Goal: Transaction & Acquisition: Book appointment/travel/reservation

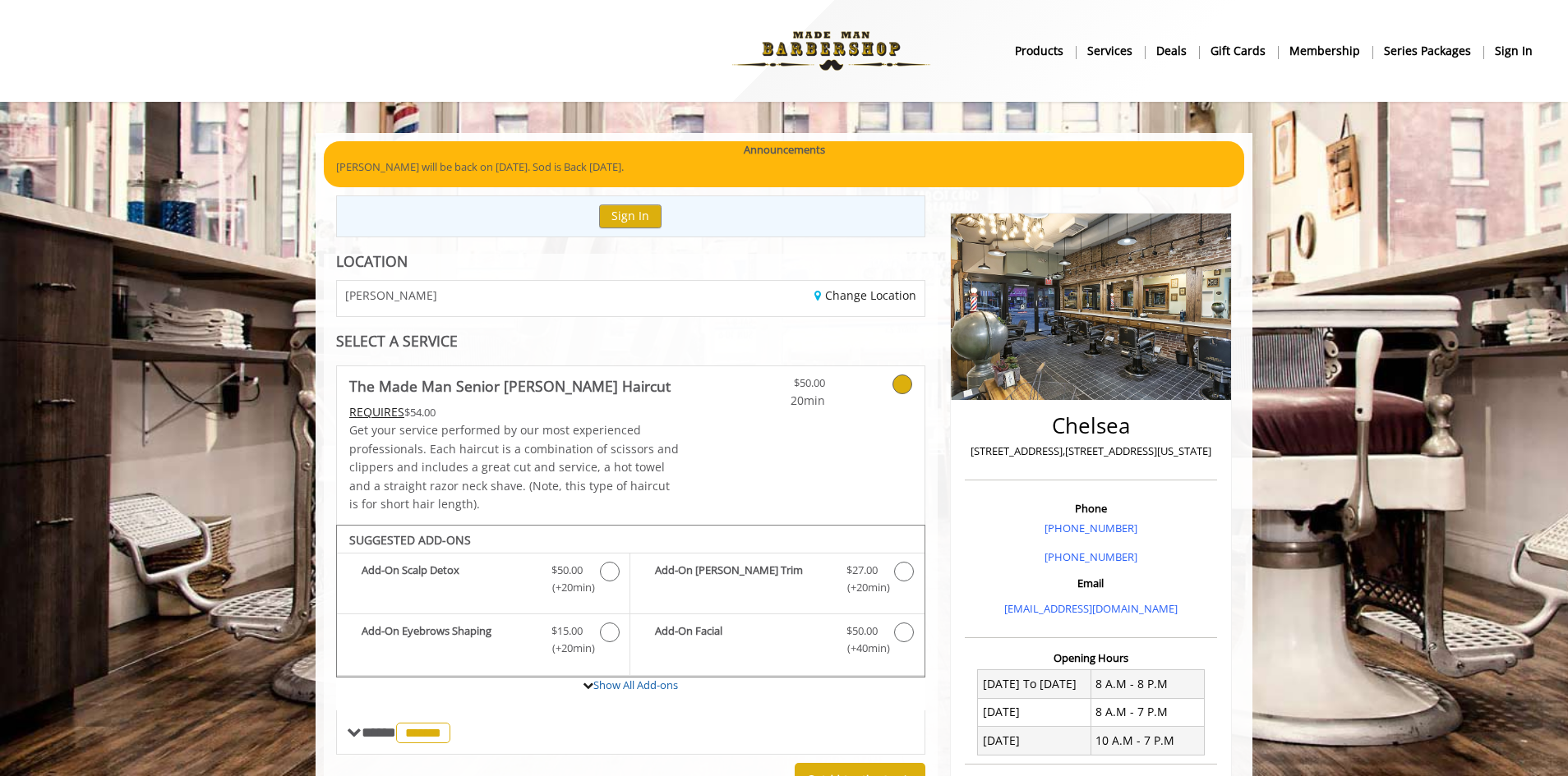
scroll to position [425, 0]
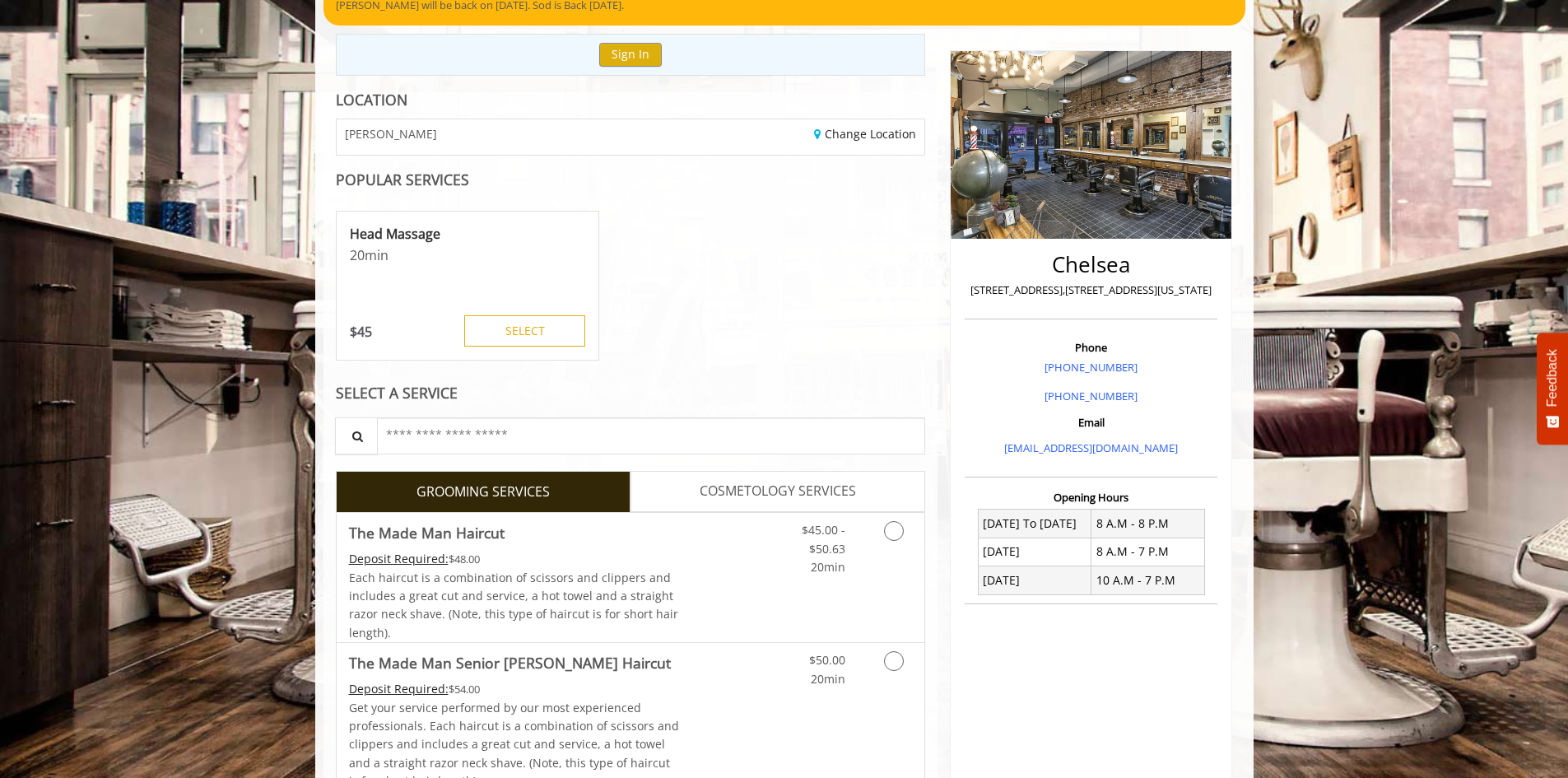
scroll to position [165, 0]
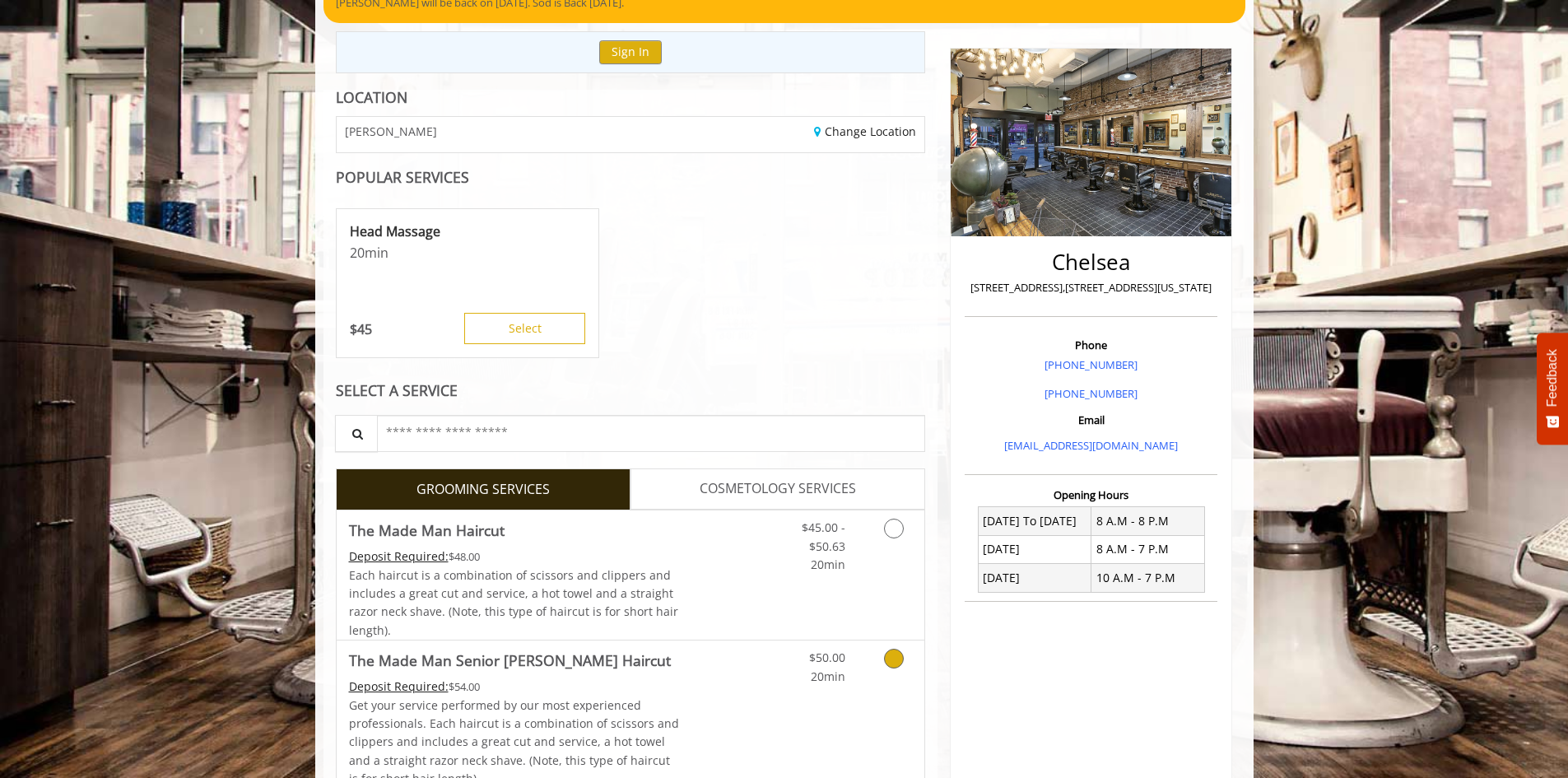
click at [888, 665] on icon "Grooming services" at bounding box center [894, 658] width 19 height 19
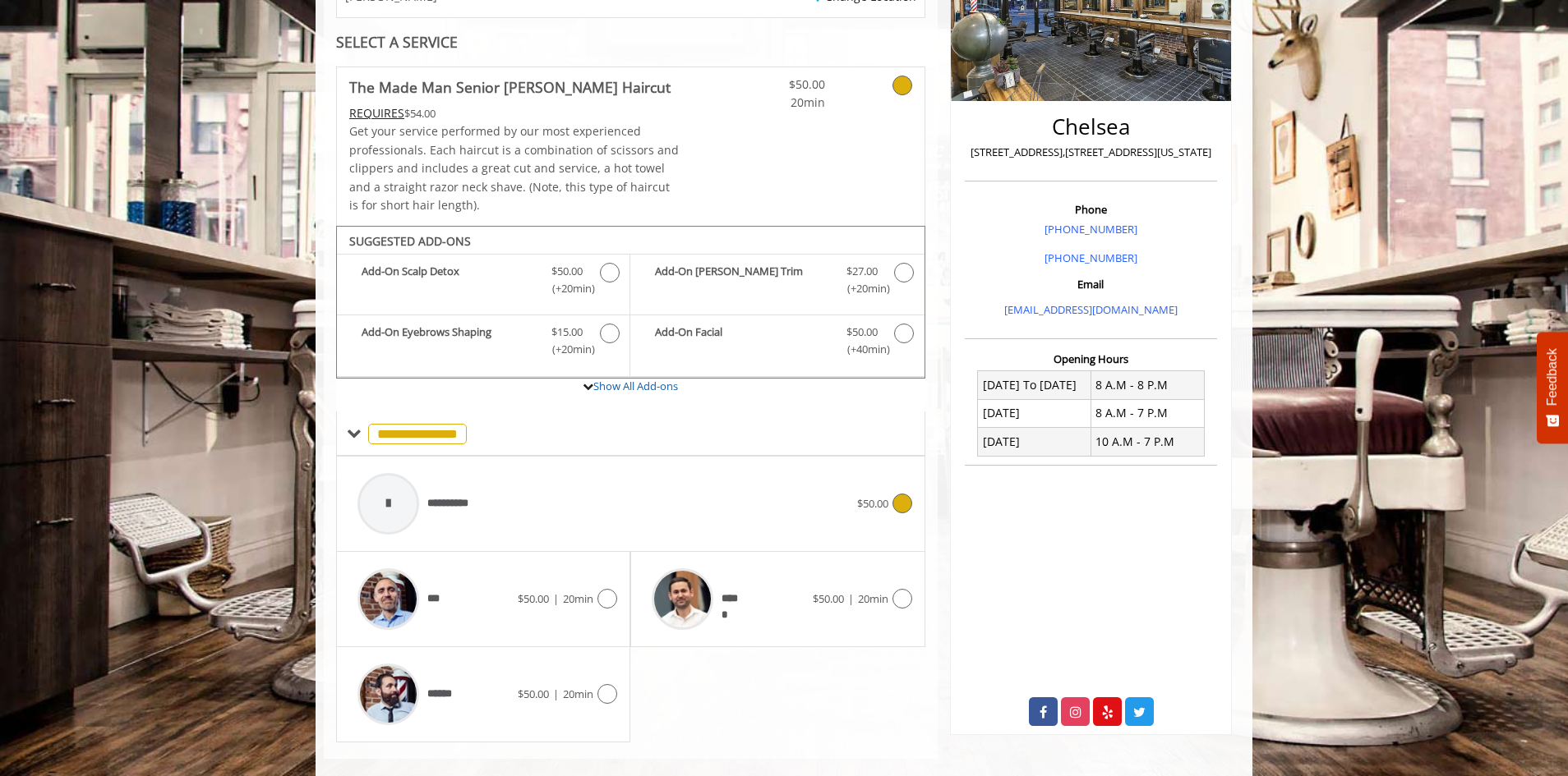
scroll to position [323, 0]
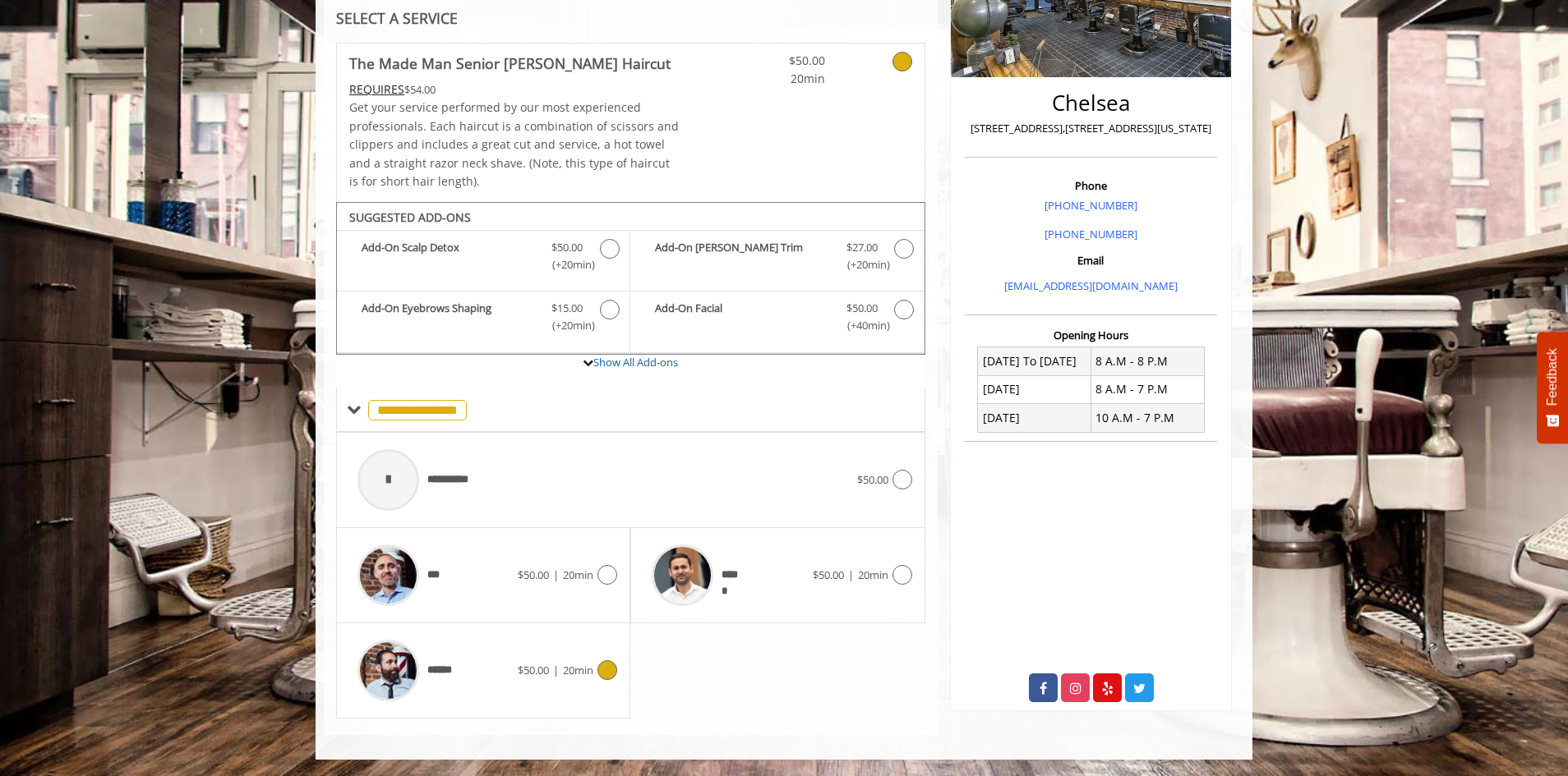
click at [584, 680] on div "****** $50.00 | 20min" at bounding box center [482, 670] width 268 height 78
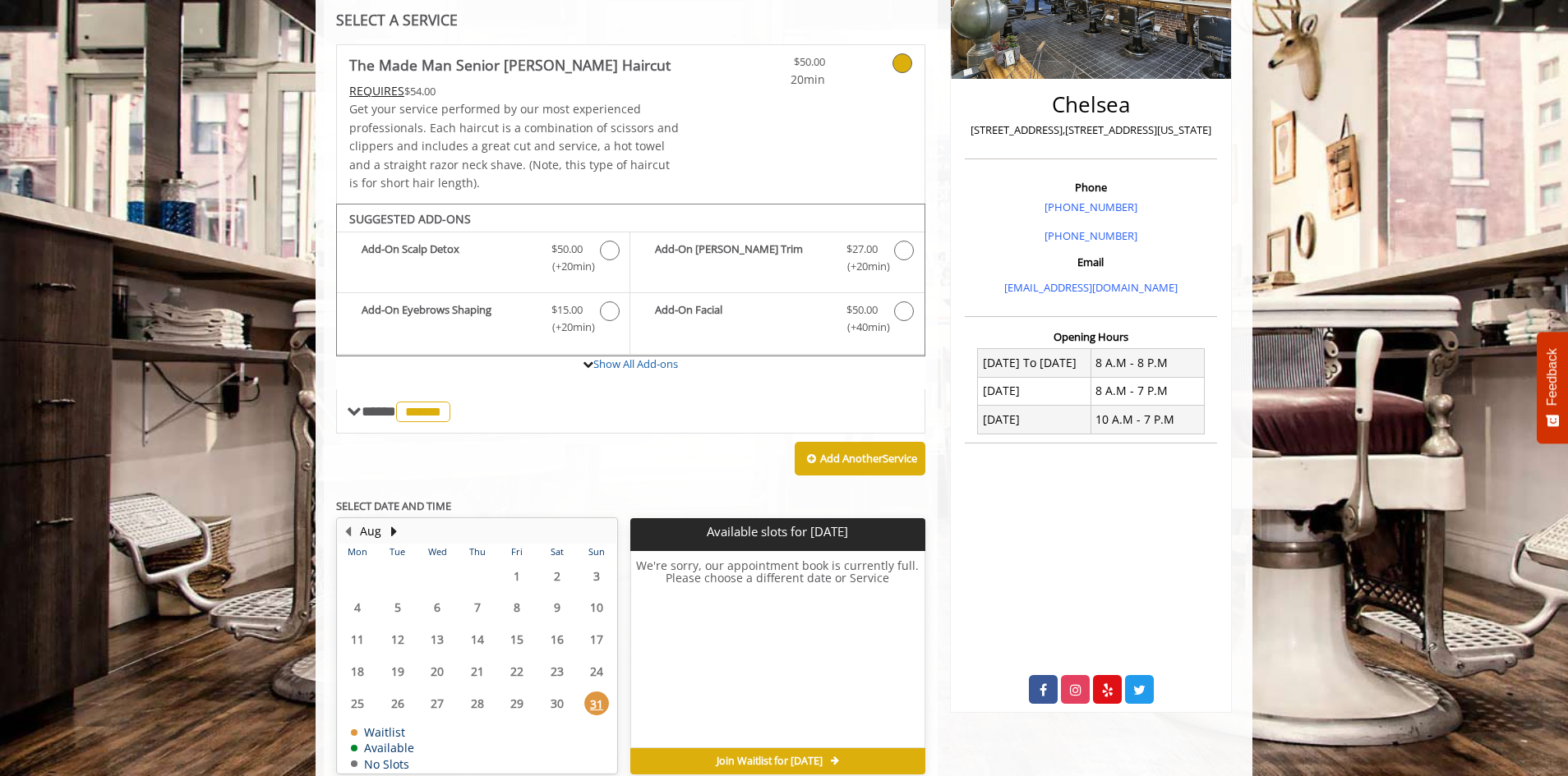
scroll to position [317, 0]
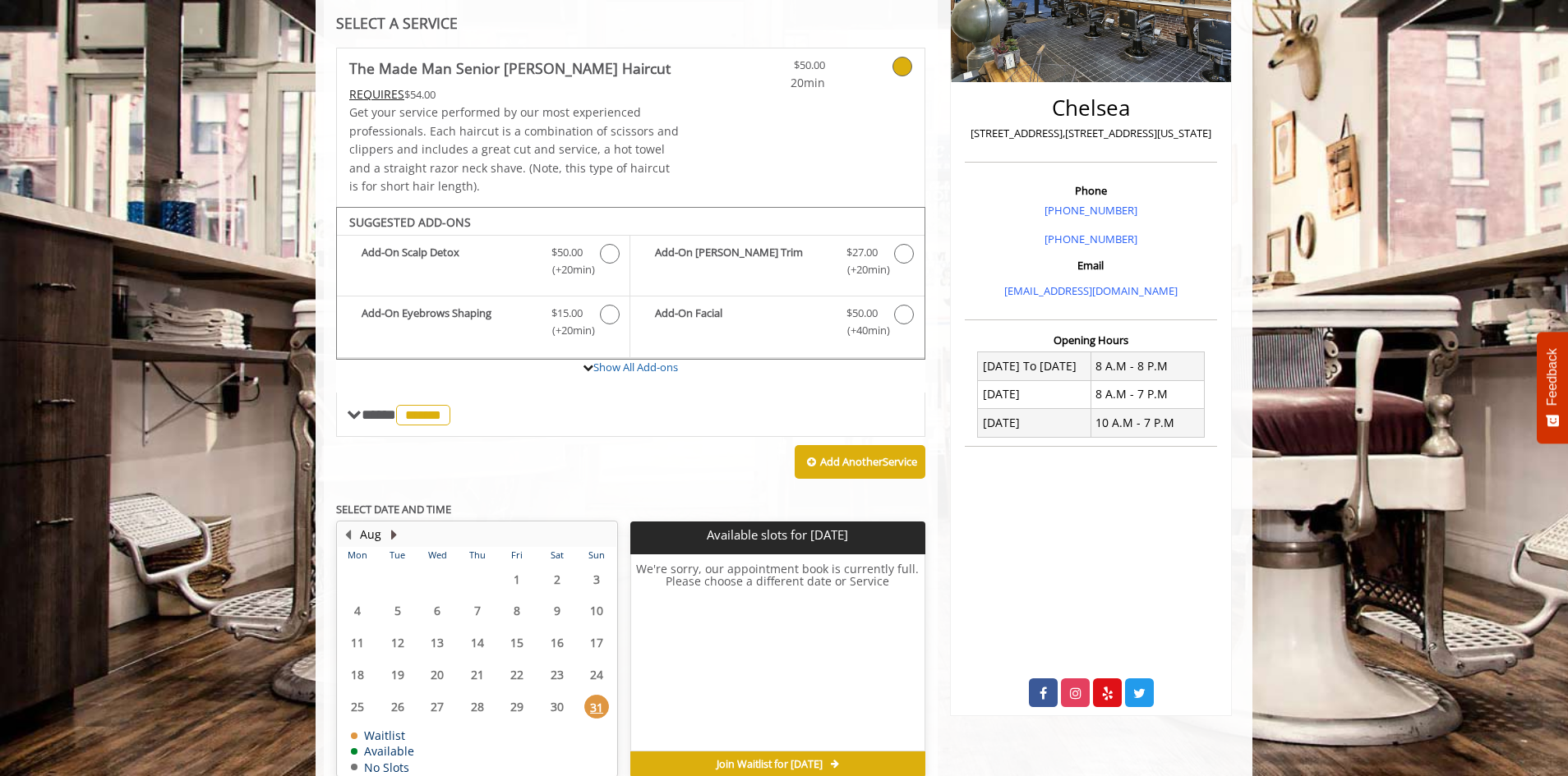
click at [395, 537] on button "Next Month" at bounding box center [394, 534] width 14 height 18
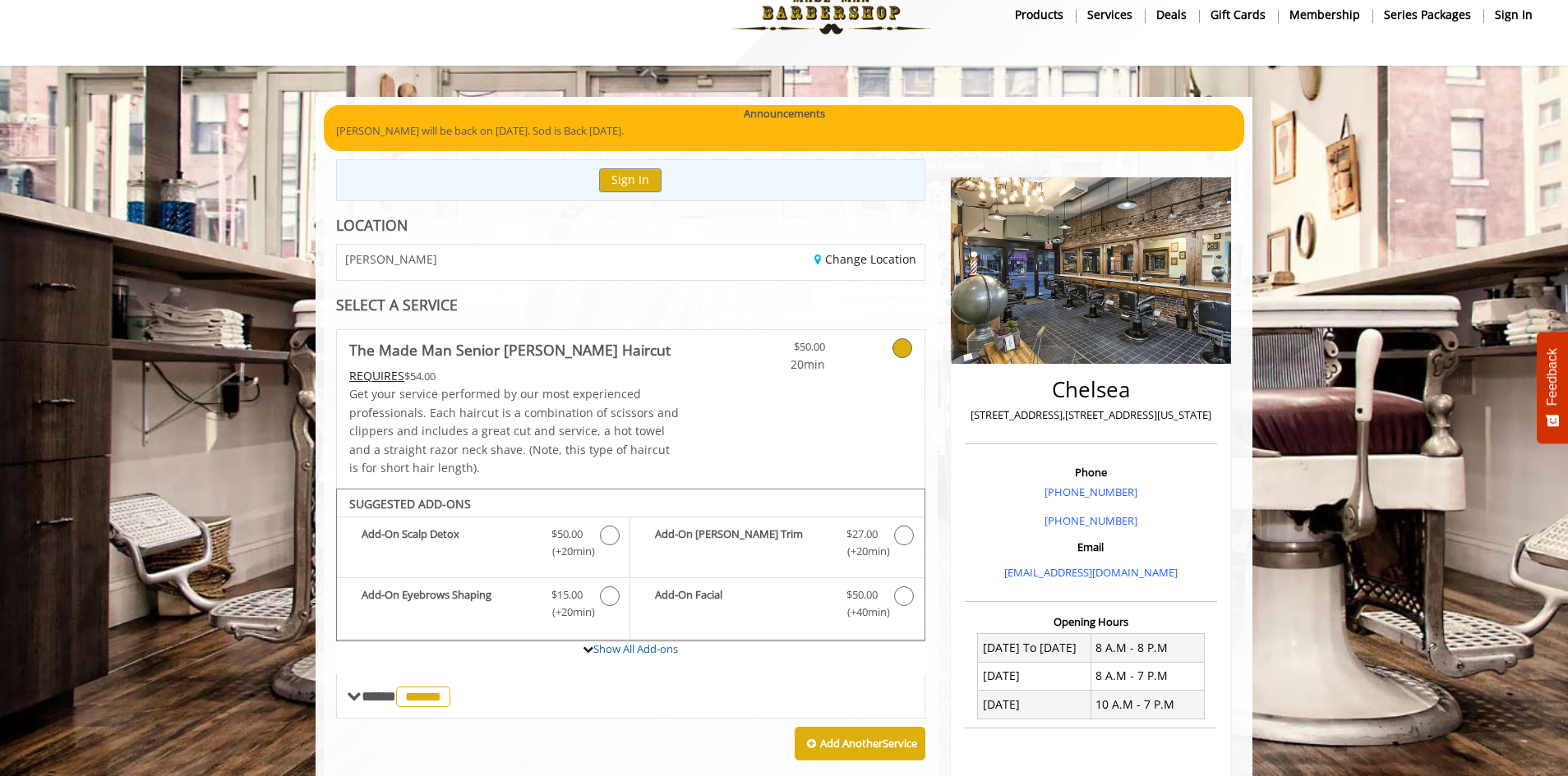
scroll to position [0, 0]
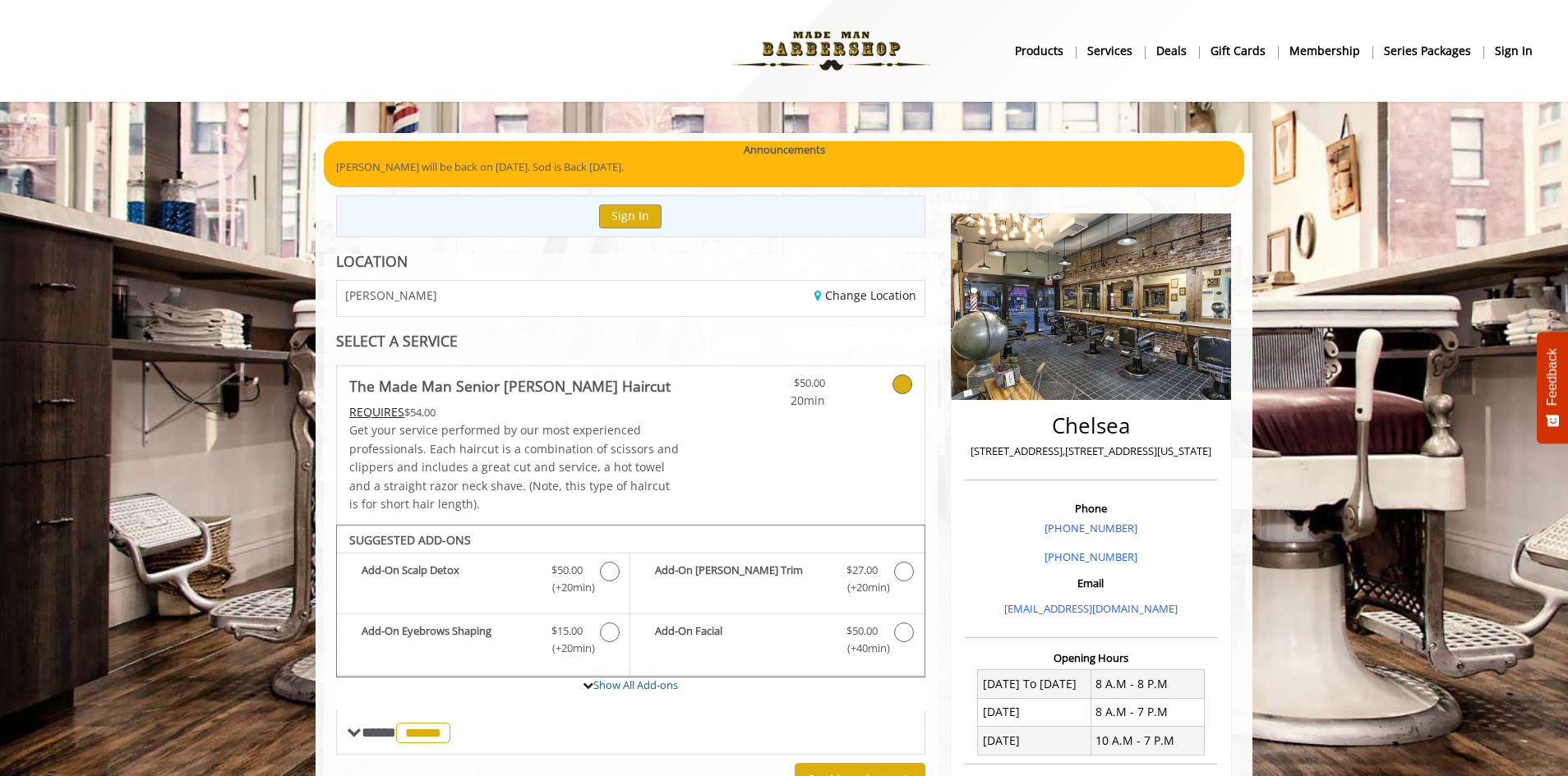
click at [810, 68] on img at bounding box center [830, 51] width 226 height 90
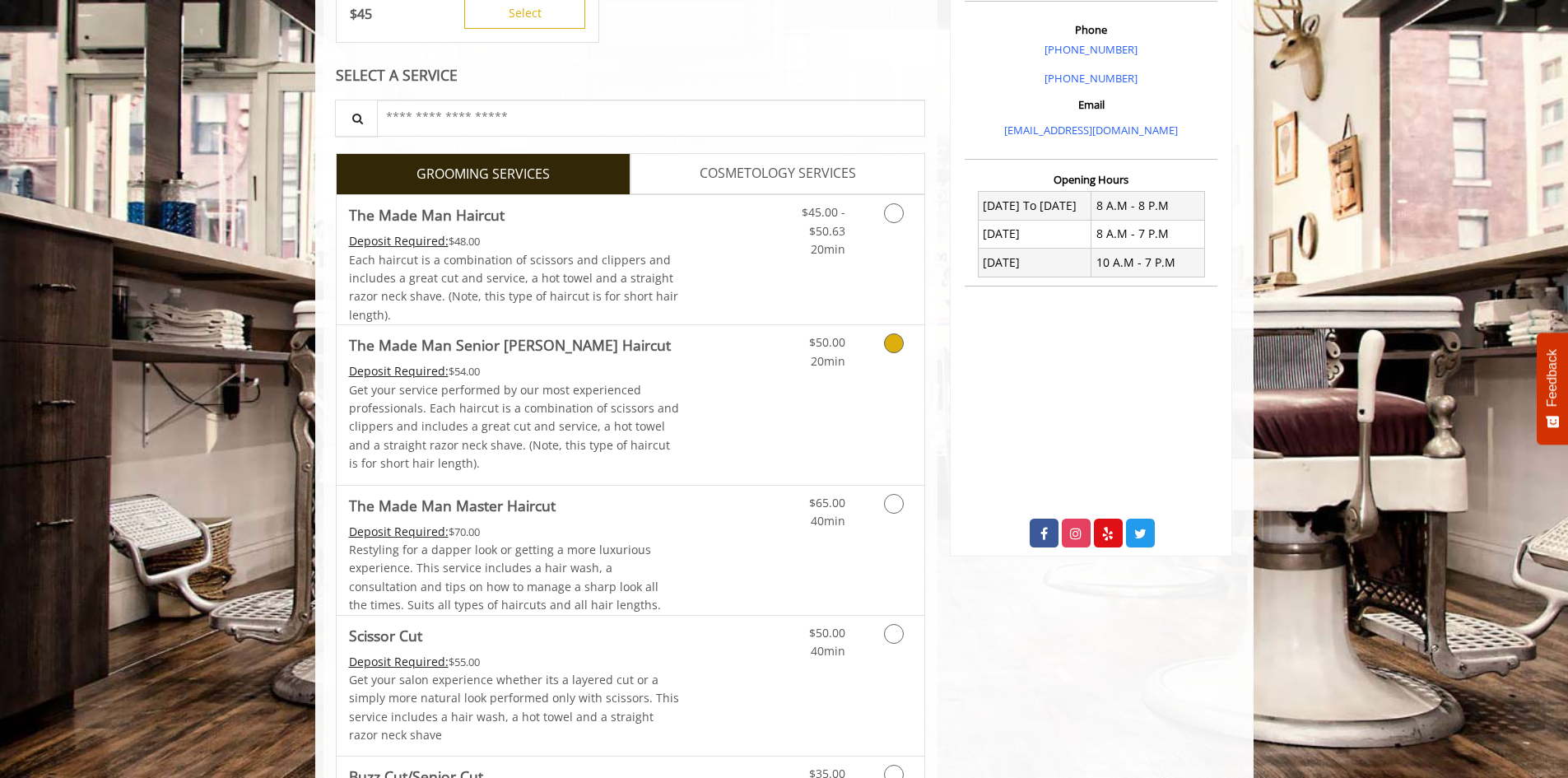
scroll to position [494, 0]
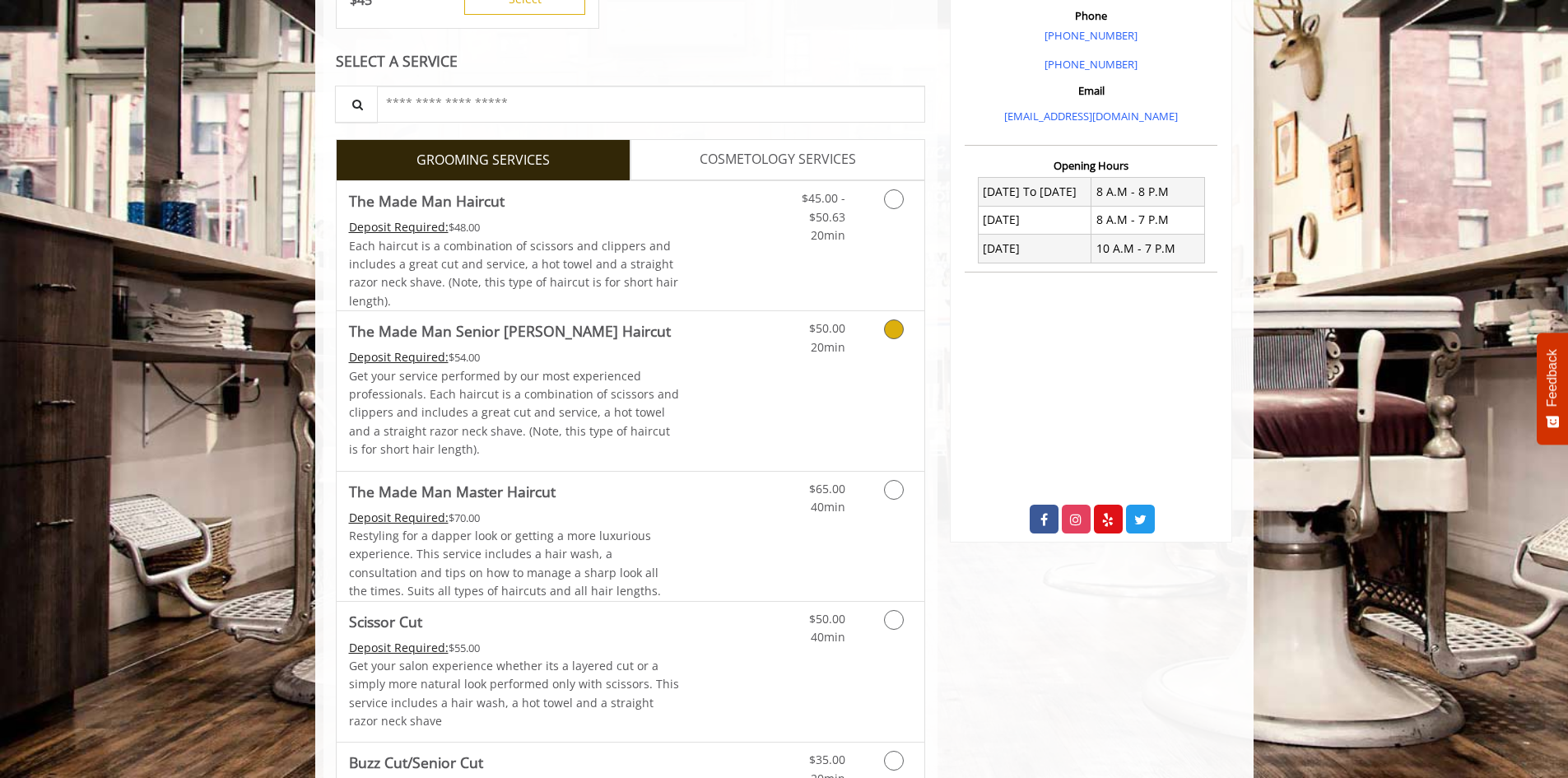
click at [902, 339] on link "Grooming services" at bounding box center [891, 334] width 42 height 45
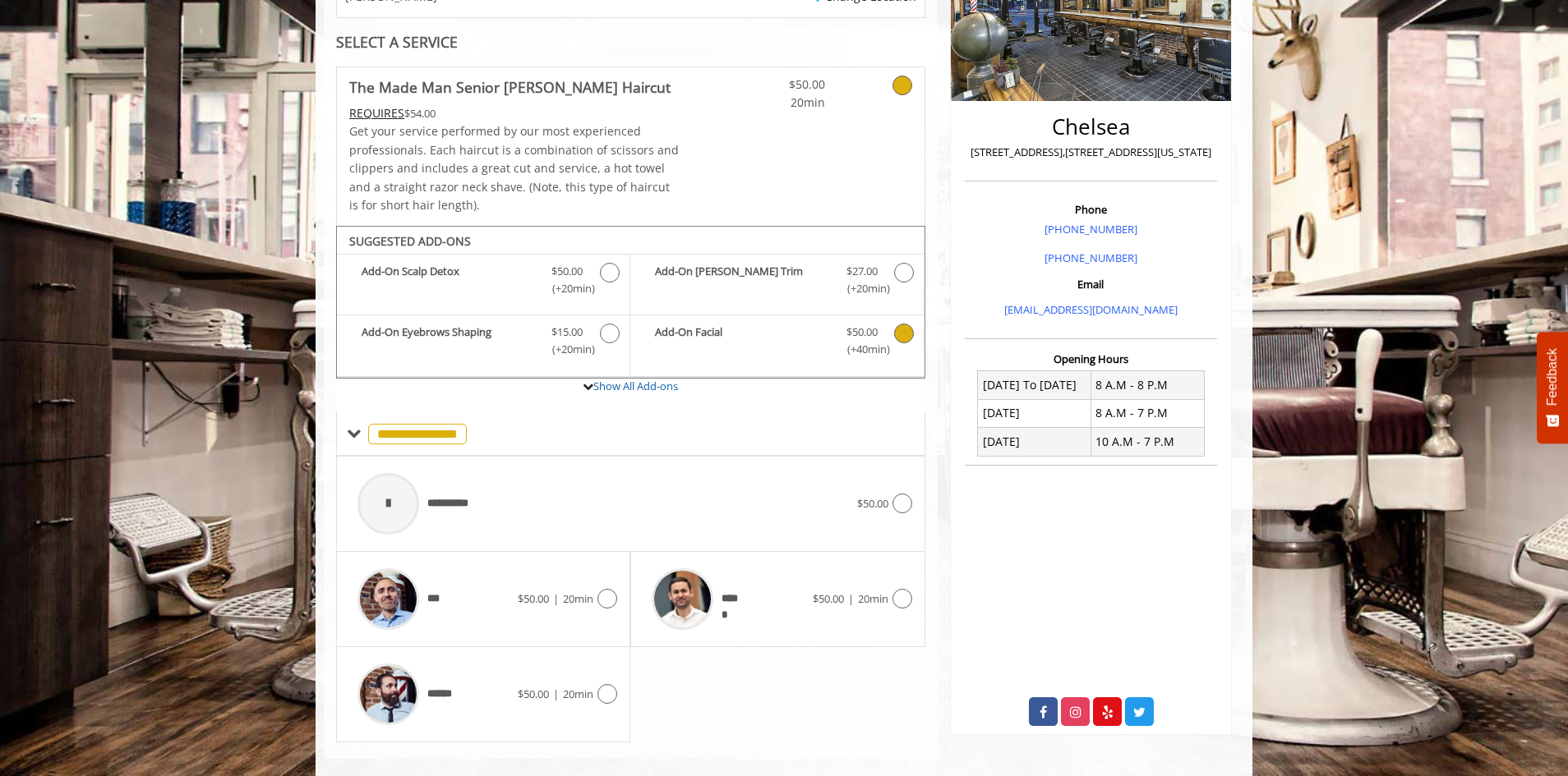
scroll to position [323, 0]
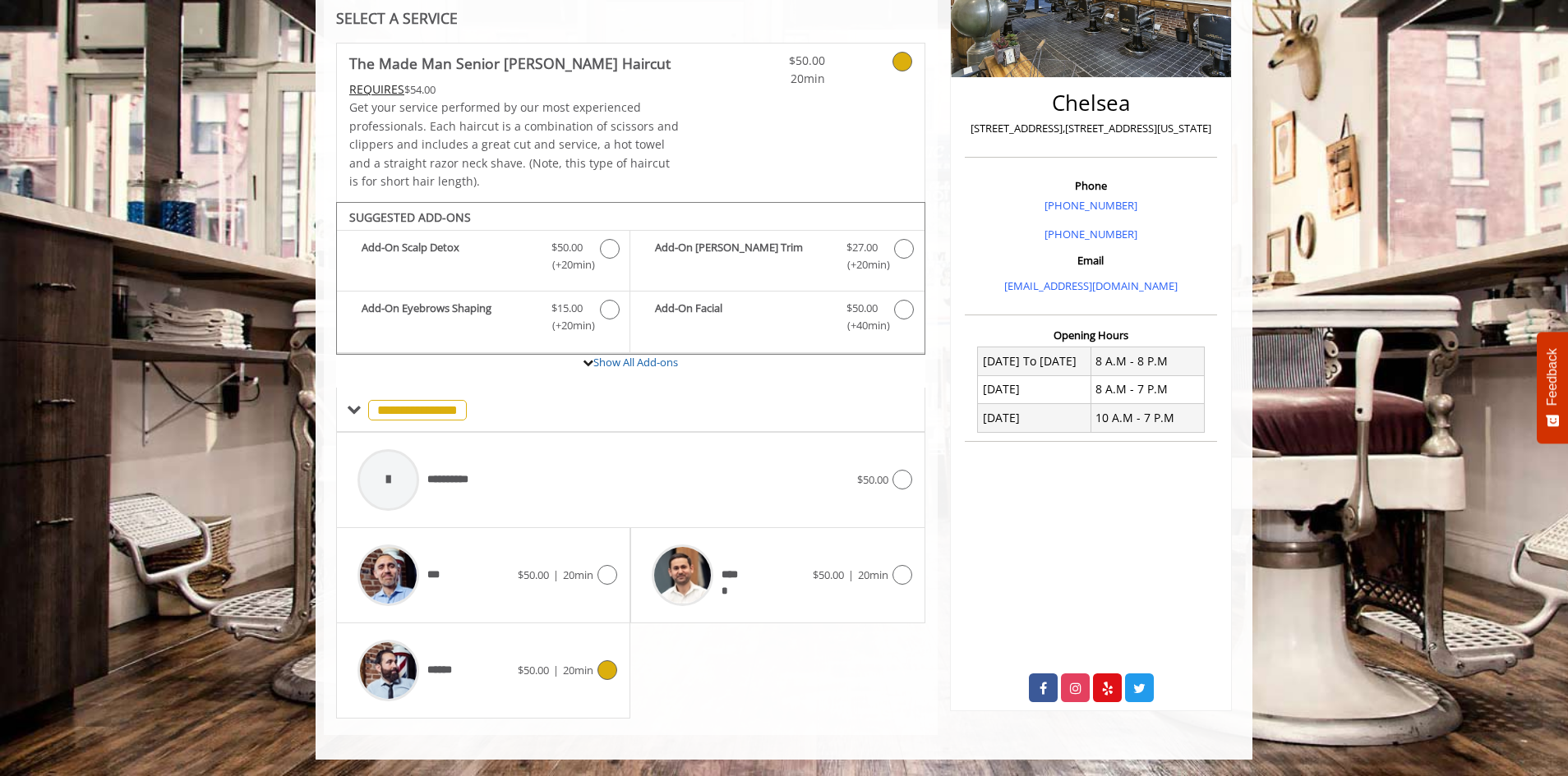
click at [597, 673] on icon at bounding box center [607, 670] width 19 height 19
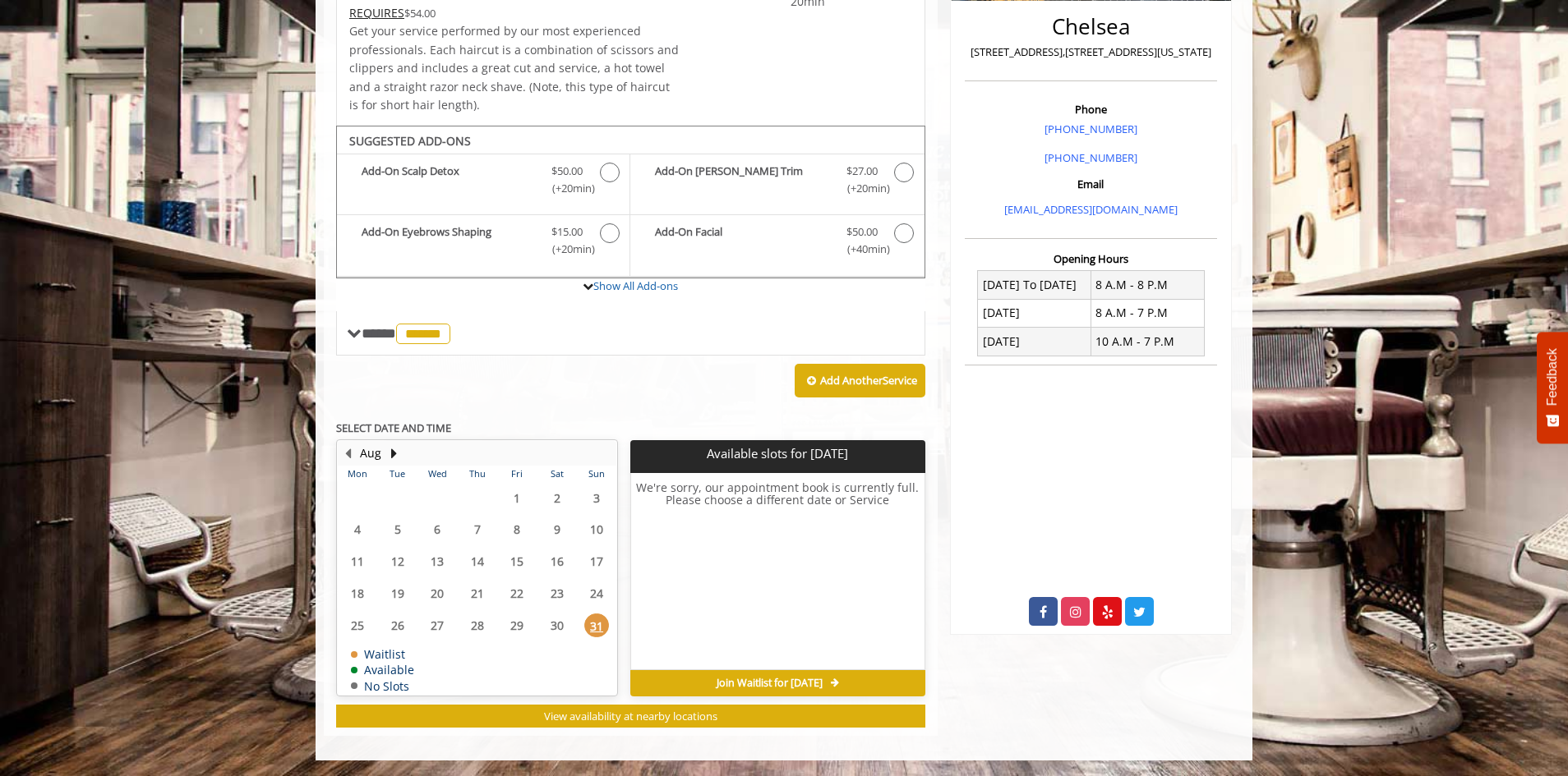
scroll to position [400, 0]
click at [386, 453] on div "Aug" at bounding box center [370, 452] width 33 height 21
click at [394, 450] on button "Next Month" at bounding box center [394, 452] width 14 height 18
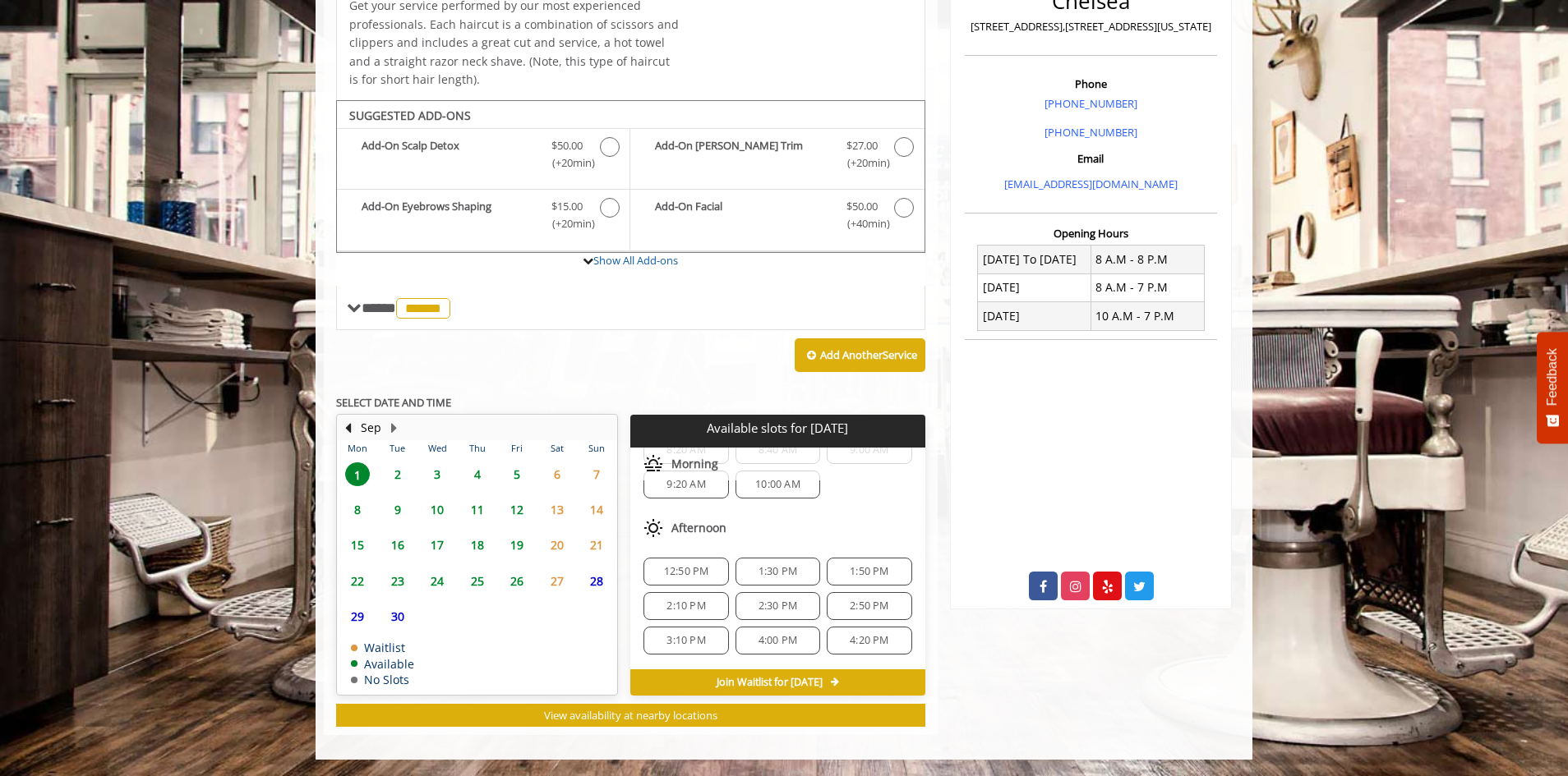
scroll to position [0, 0]
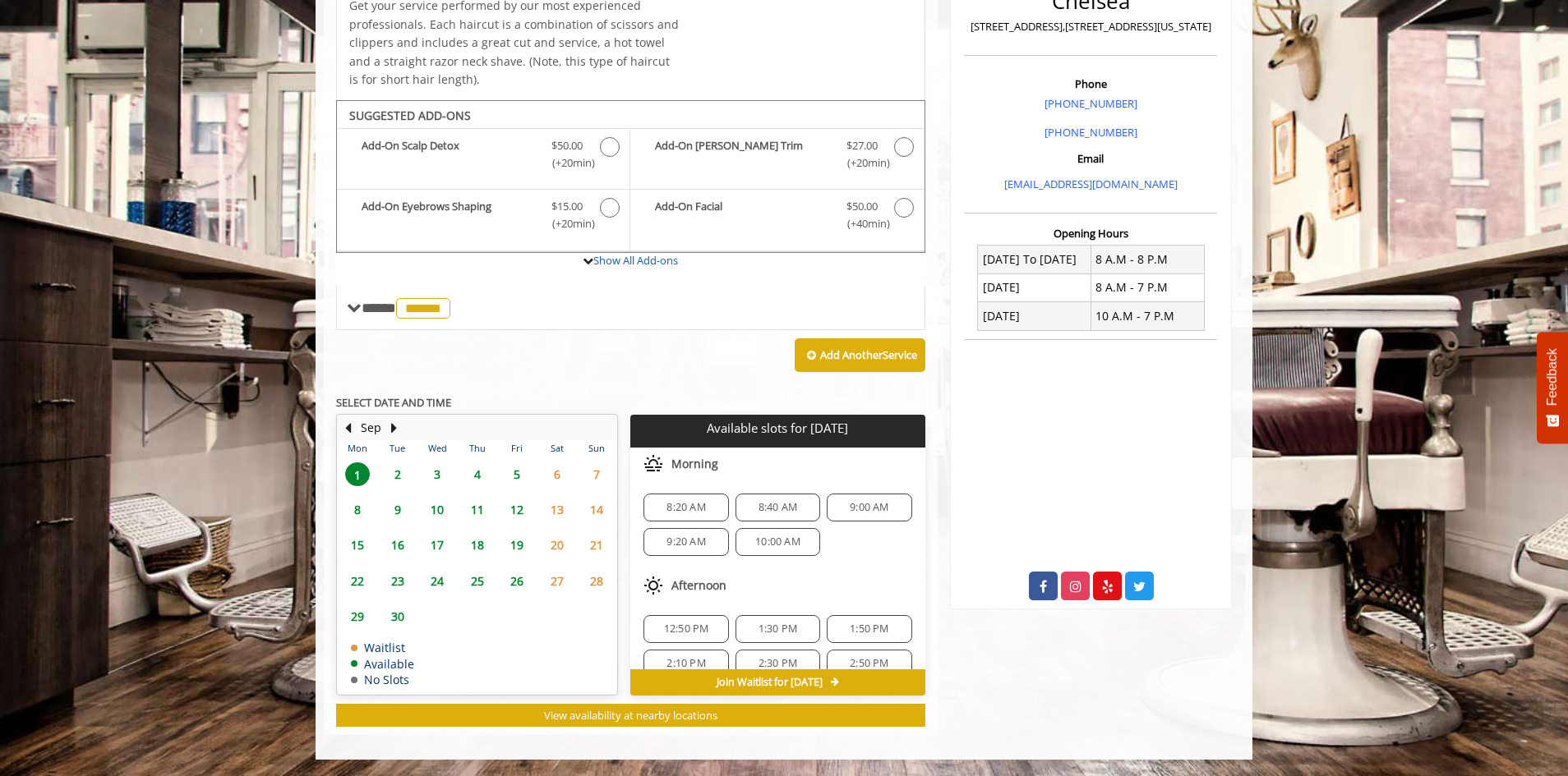
click at [706, 627] on span "12:50 PM" at bounding box center [686, 629] width 45 height 14
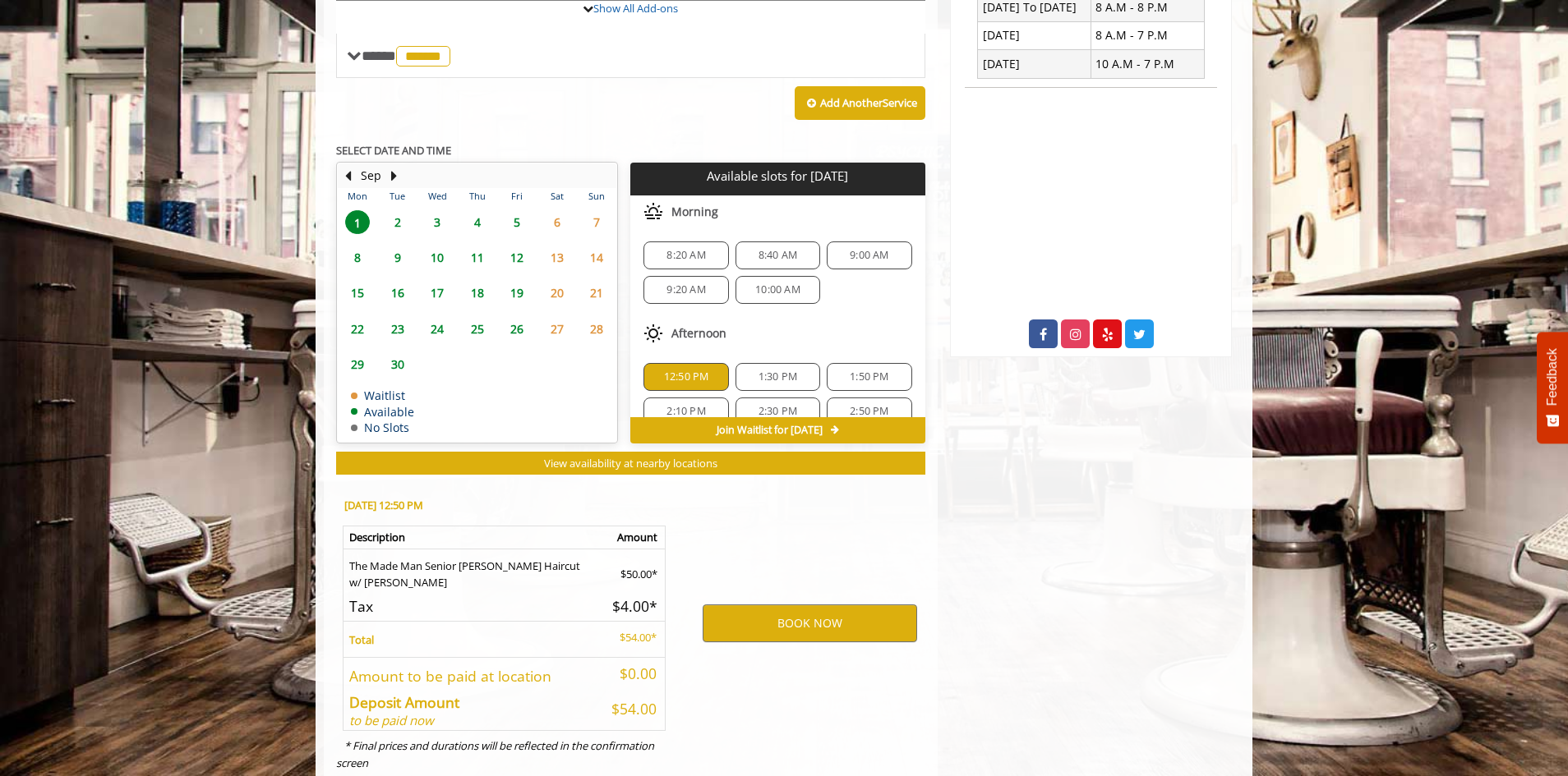
scroll to position [722, 0]
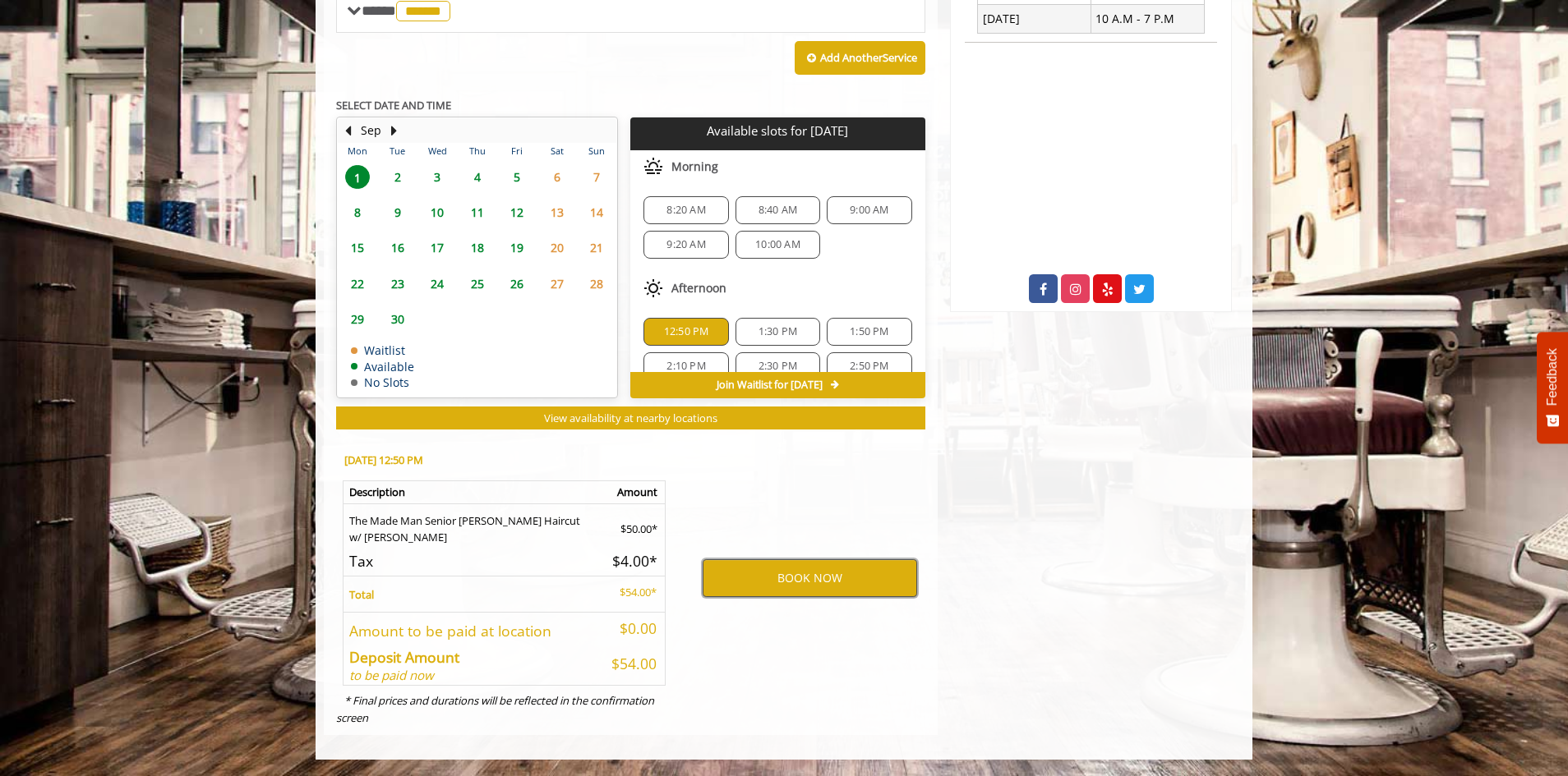
click at [777, 591] on button "BOOK NOW" at bounding box center [810, 578] width 215 height 38
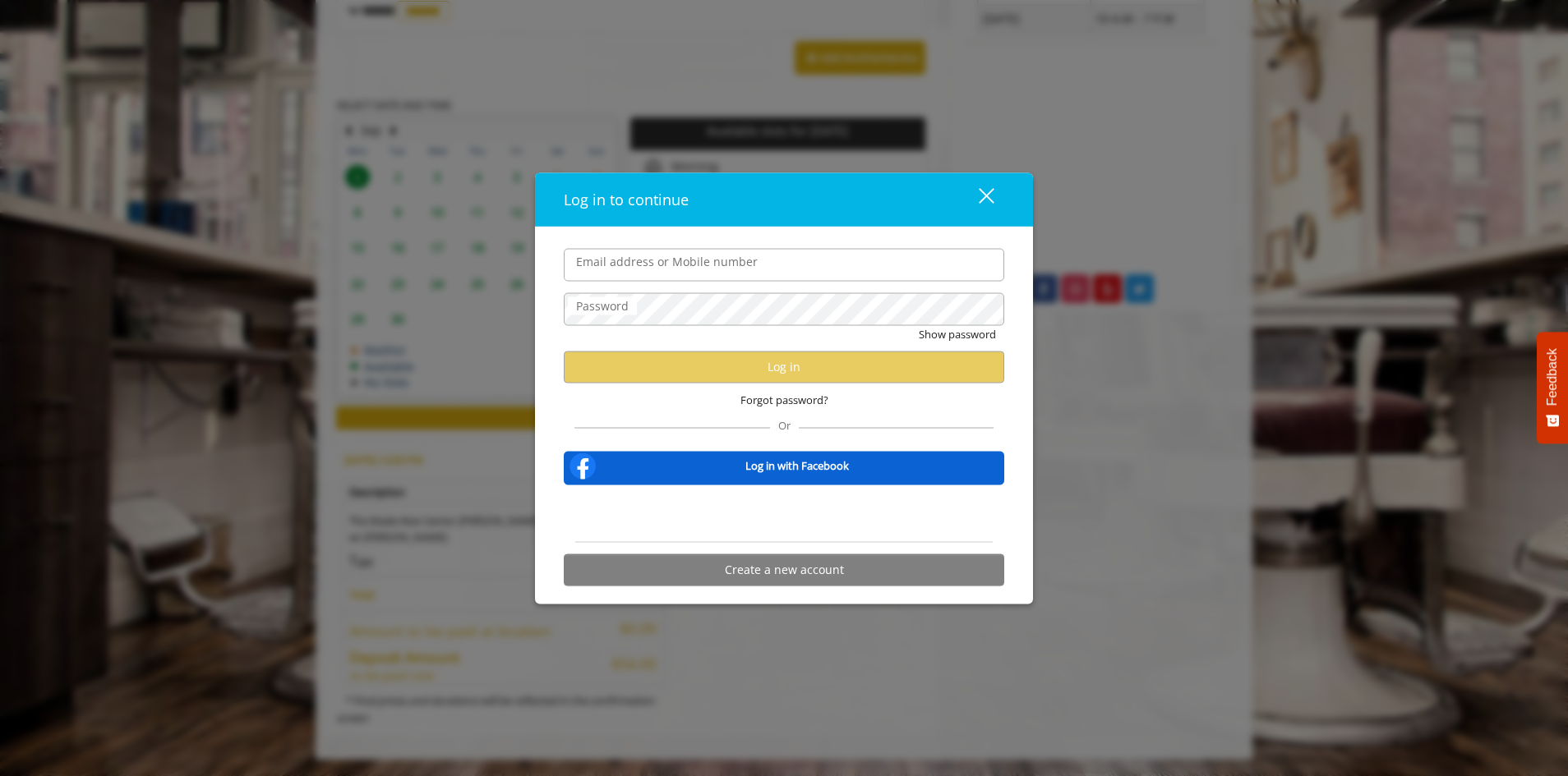
click at [789, 269] on input "Email address or Mobile number" at bounding box center [783, 264] width 440 height 33
type input "**********"
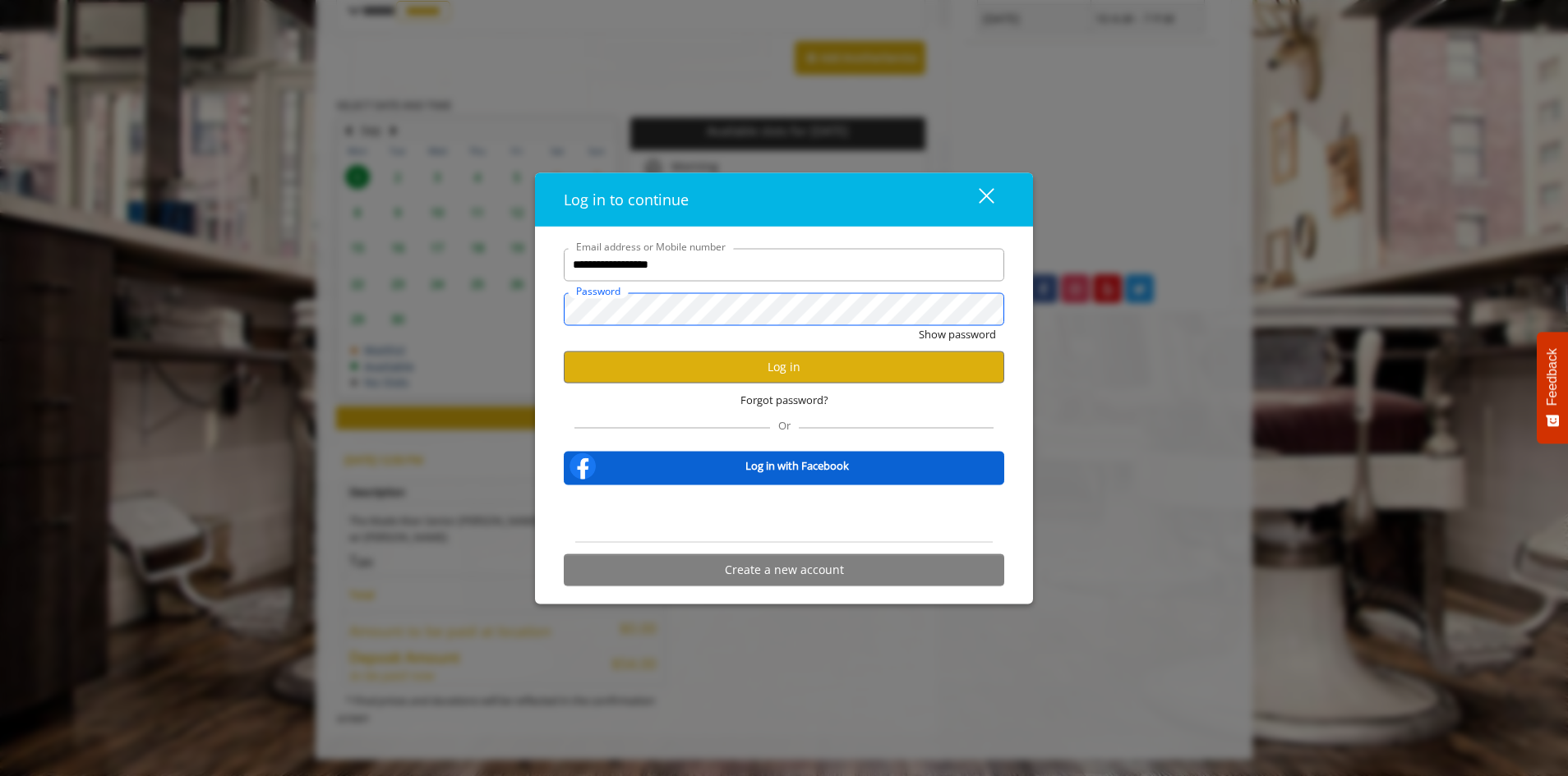
click at [918, 325] on button "Show password" at bounding box center [956, 334] width 77 height 17
click at [923, 325] on button "Hide password" at bounding box center [959, 334] width 74 height 17
click at [778, 358] on button "Log in" at bounding box center [783, 366] width 440 height 32
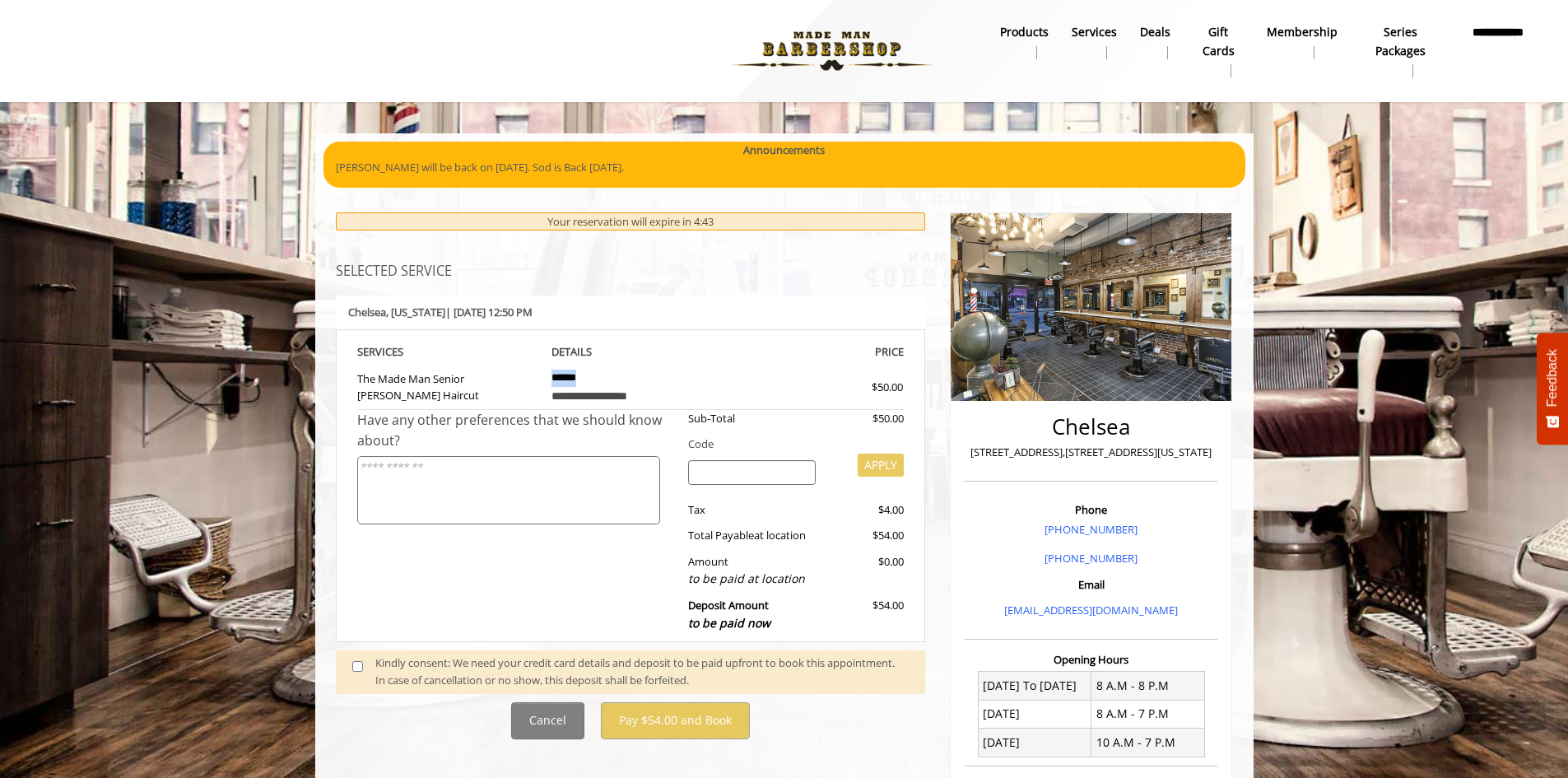
drag, startPoint x: 586, startPoint y: 380, endPoint x: 544, endPoint y: 386, distance: 42.4
click at [544, 386] on td "**********" at bounding box center [630, 385] width 183 height 48
click at [608, 392] on div "**********" at bounding box center [630, 395] width 158 height 18
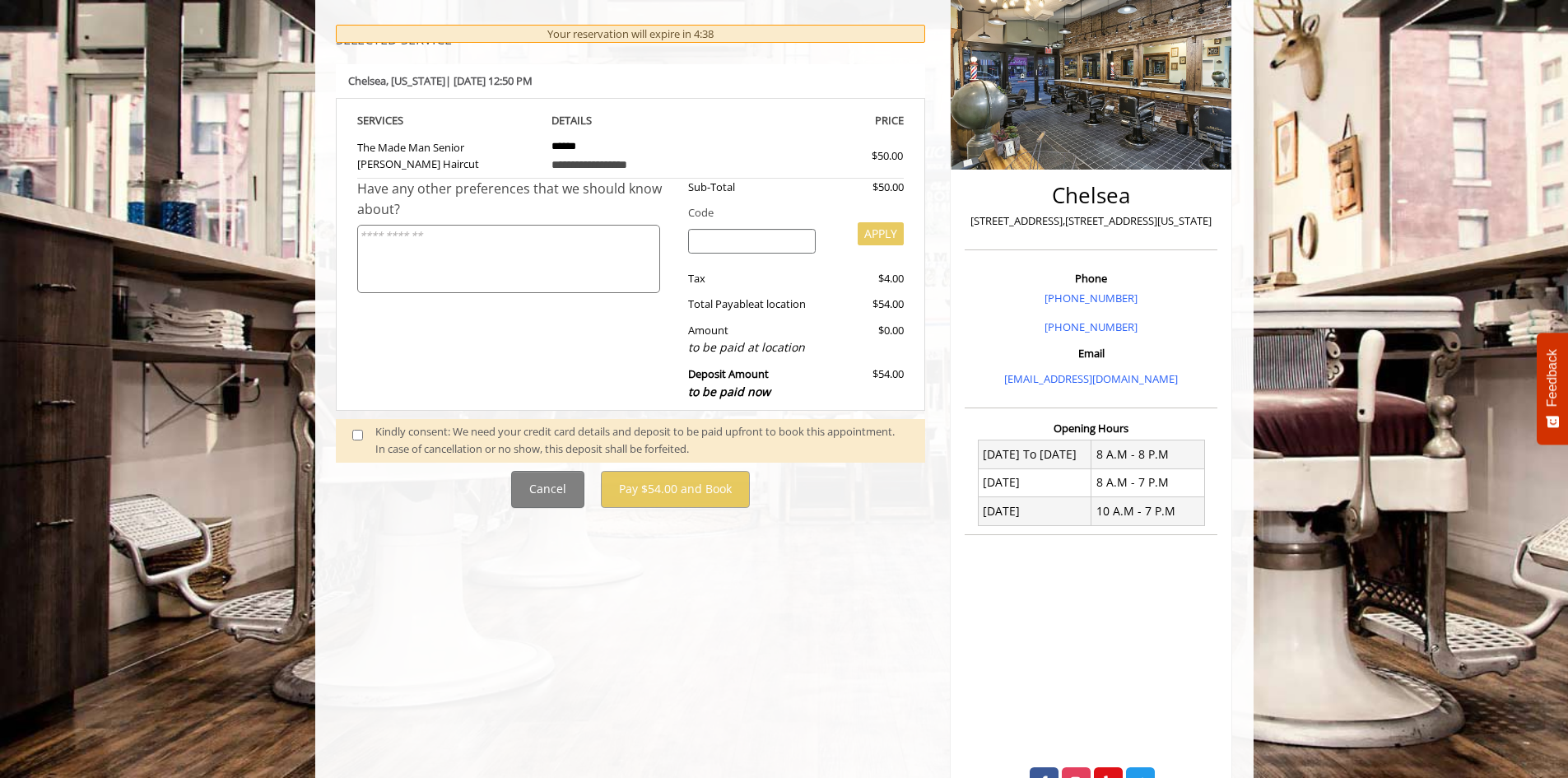
scroll to position [218, 0]
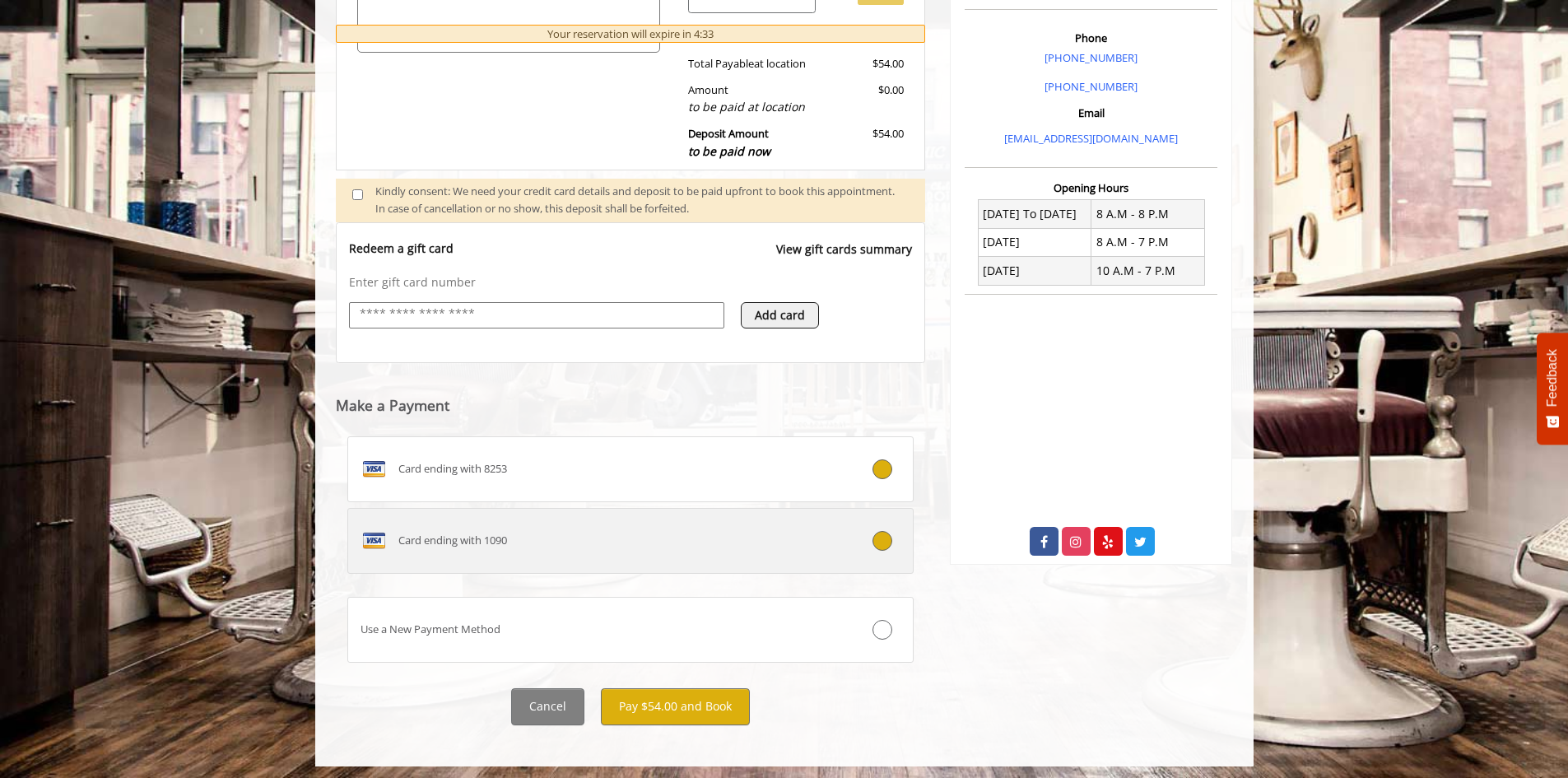
click at [860, 557] on label "Card ending with 1090" at bounding box center [630, 541] width 567 height 66
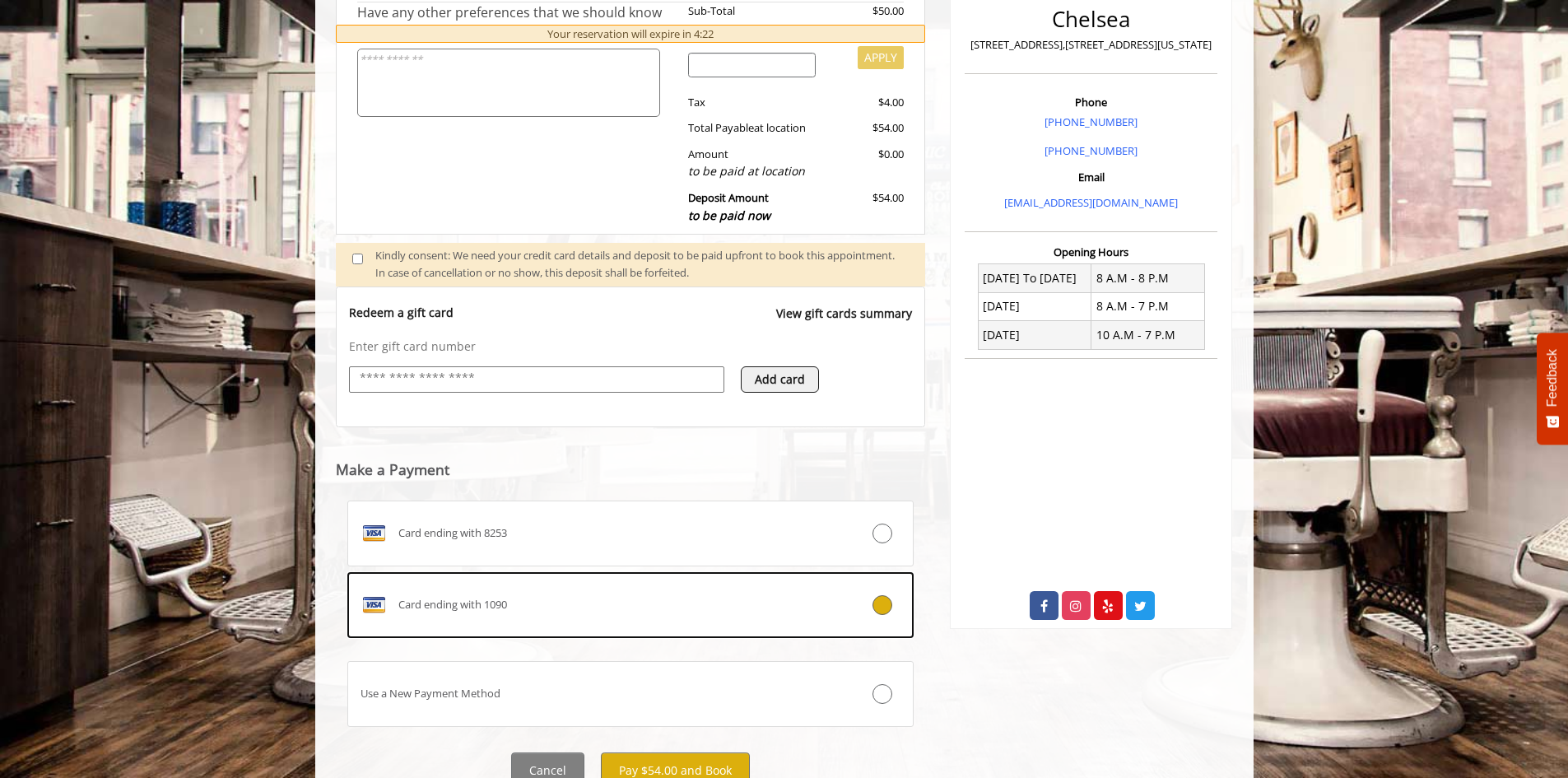
scroll to position [477, 0]
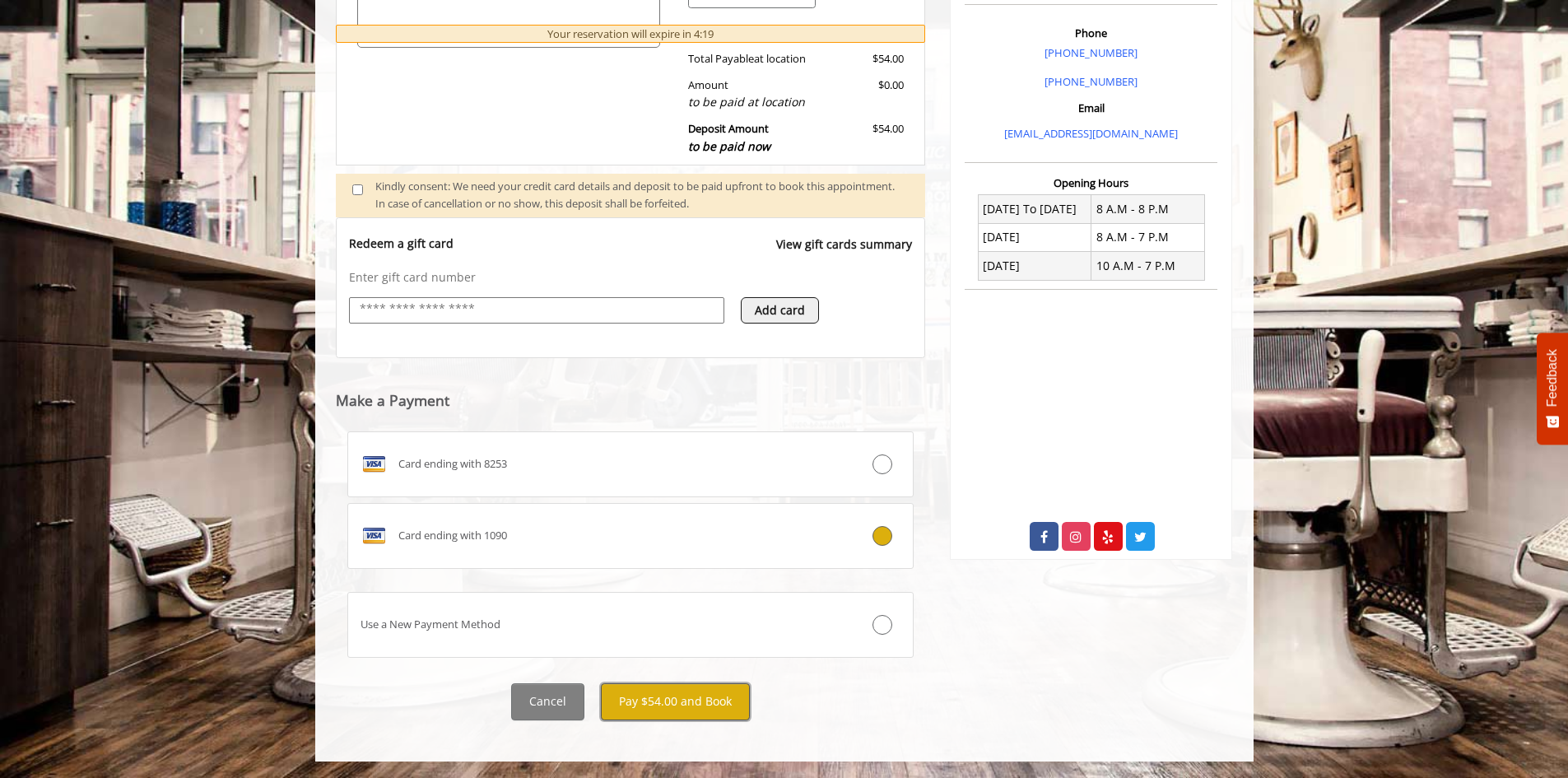
click at [737, 710] on button "Pay $54.00 and Book" at bounding box center [675, 702] width 149 height 37
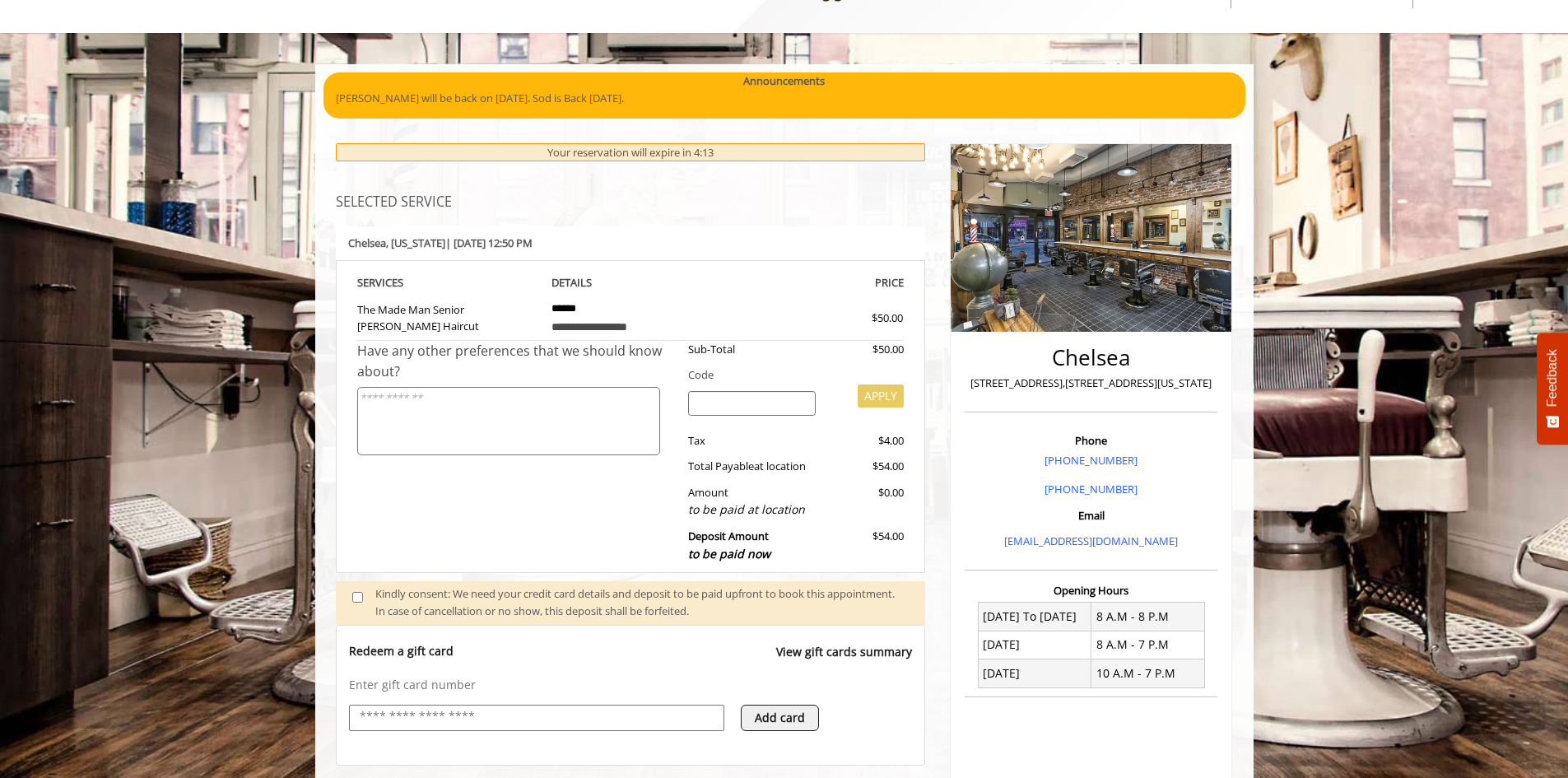
scroll to position [82, 0]
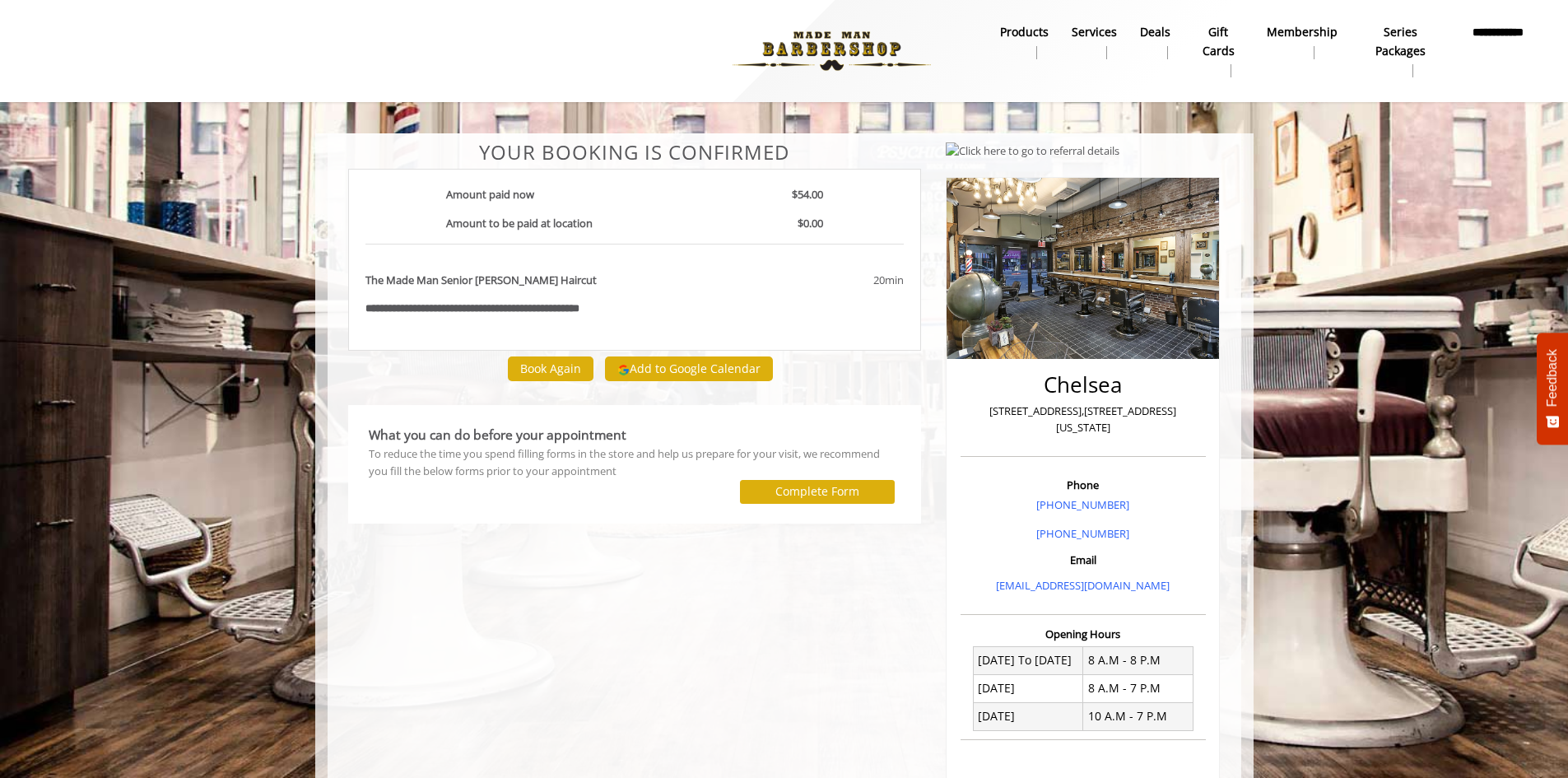
click at [433, 159] on center "Your Booking is confirmed" at bounding box center [635, 152] width 574 height 21
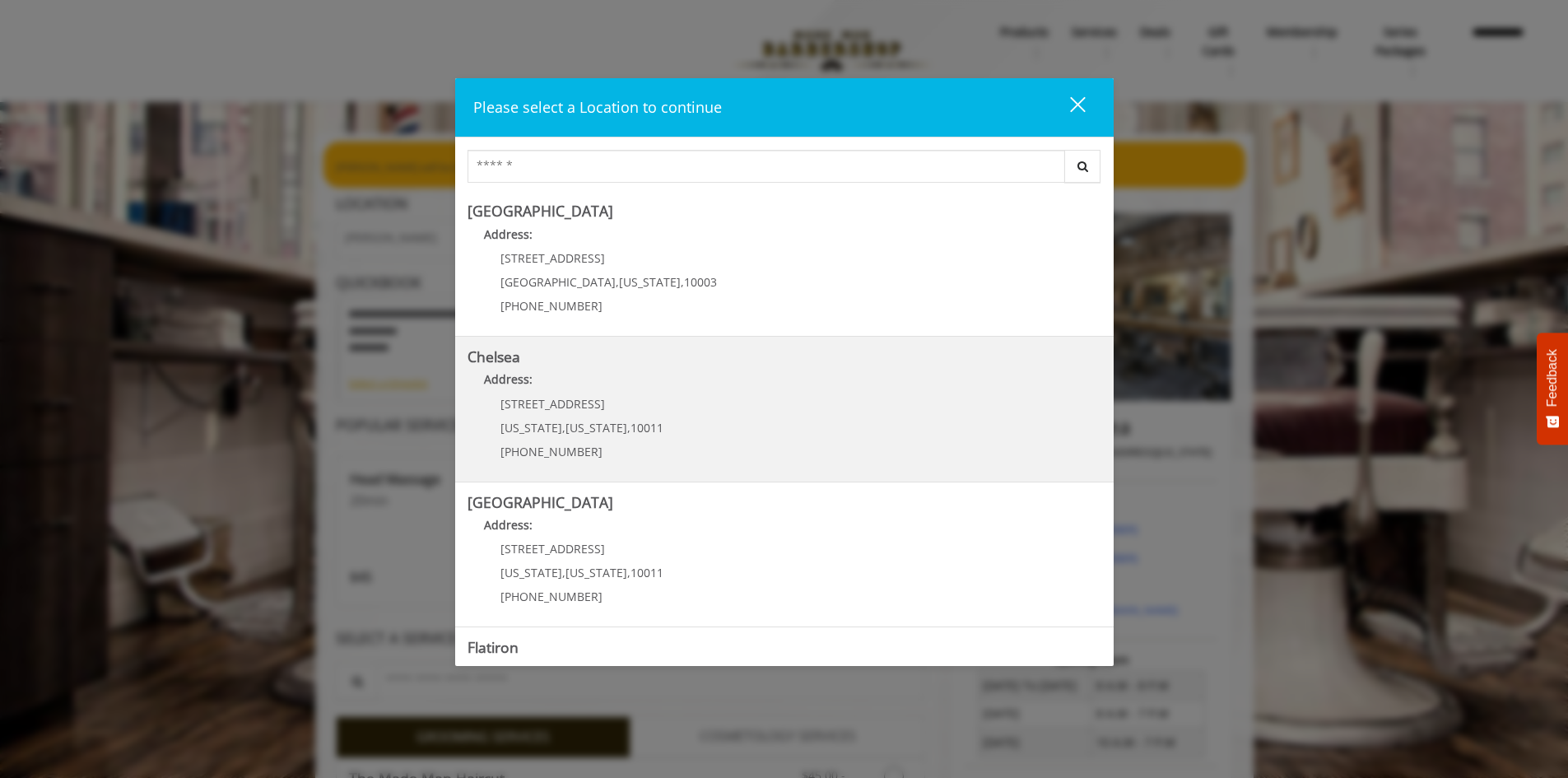
click at [606, 382] on p "Address:" at bounding box center [784, 383] width 634 height 26
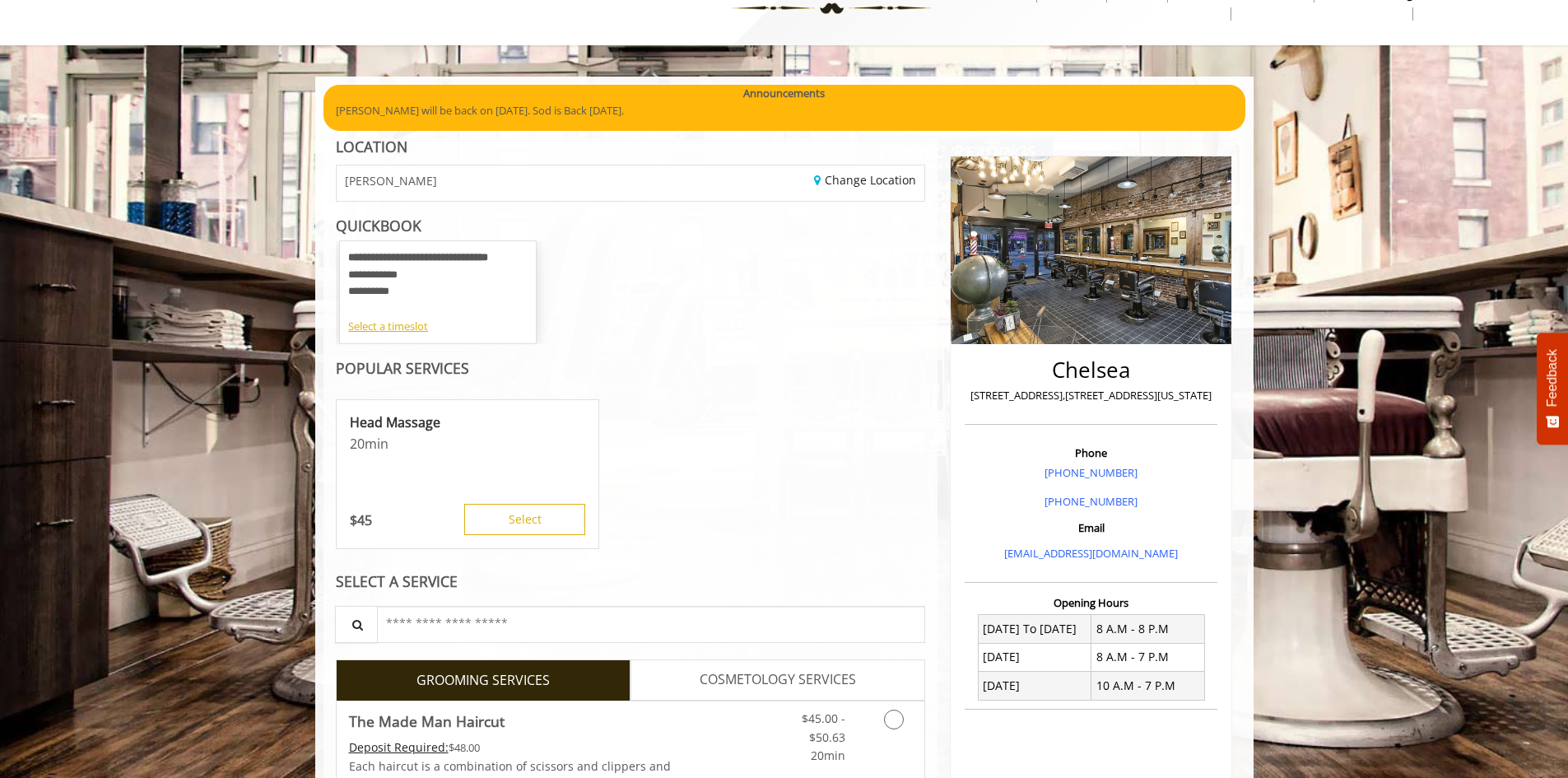
scroll to position [245, 0]
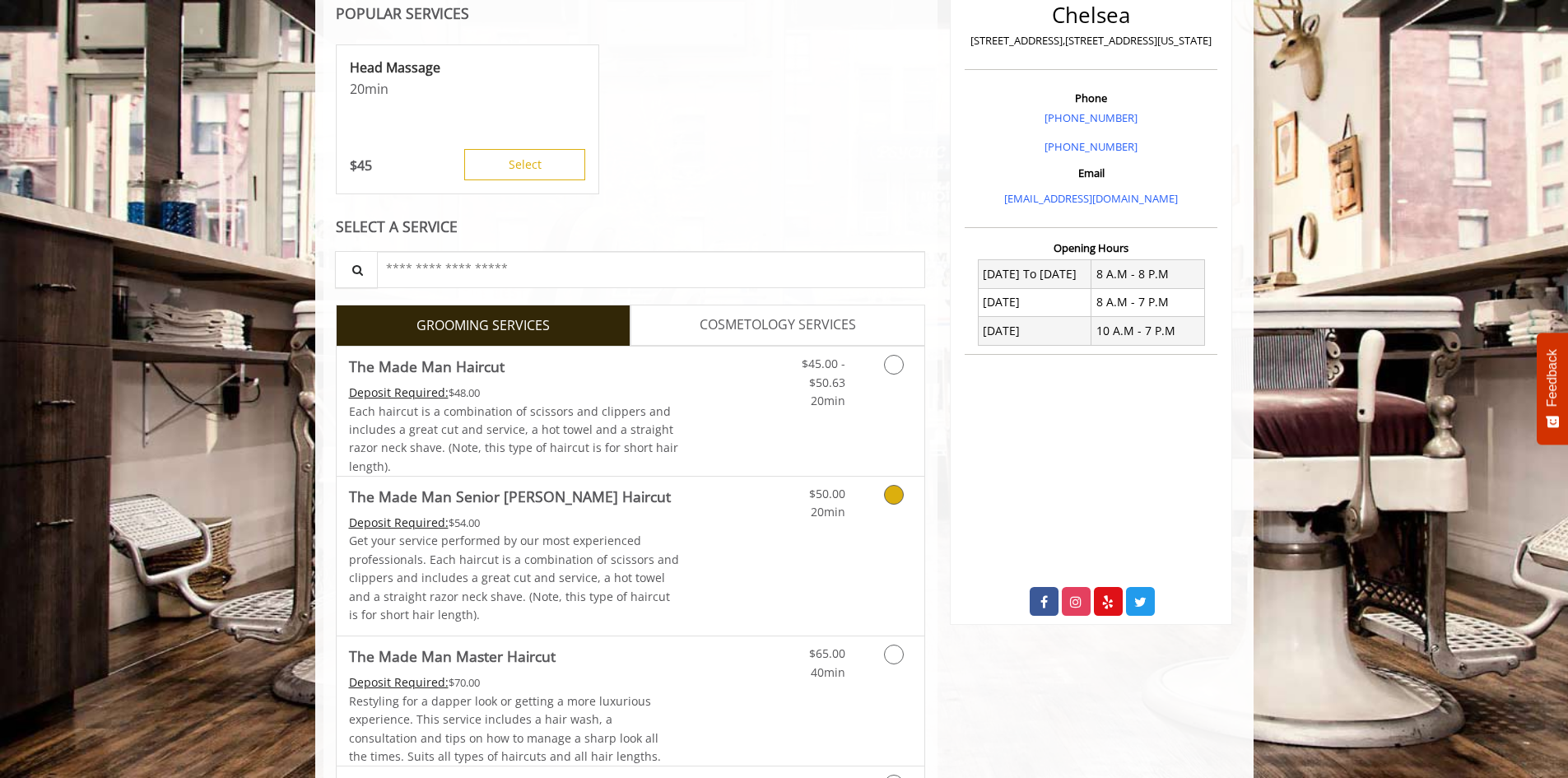
click at [874, 495] on link "Grooming services" at bounding box center [891, 499] width 42 height 45
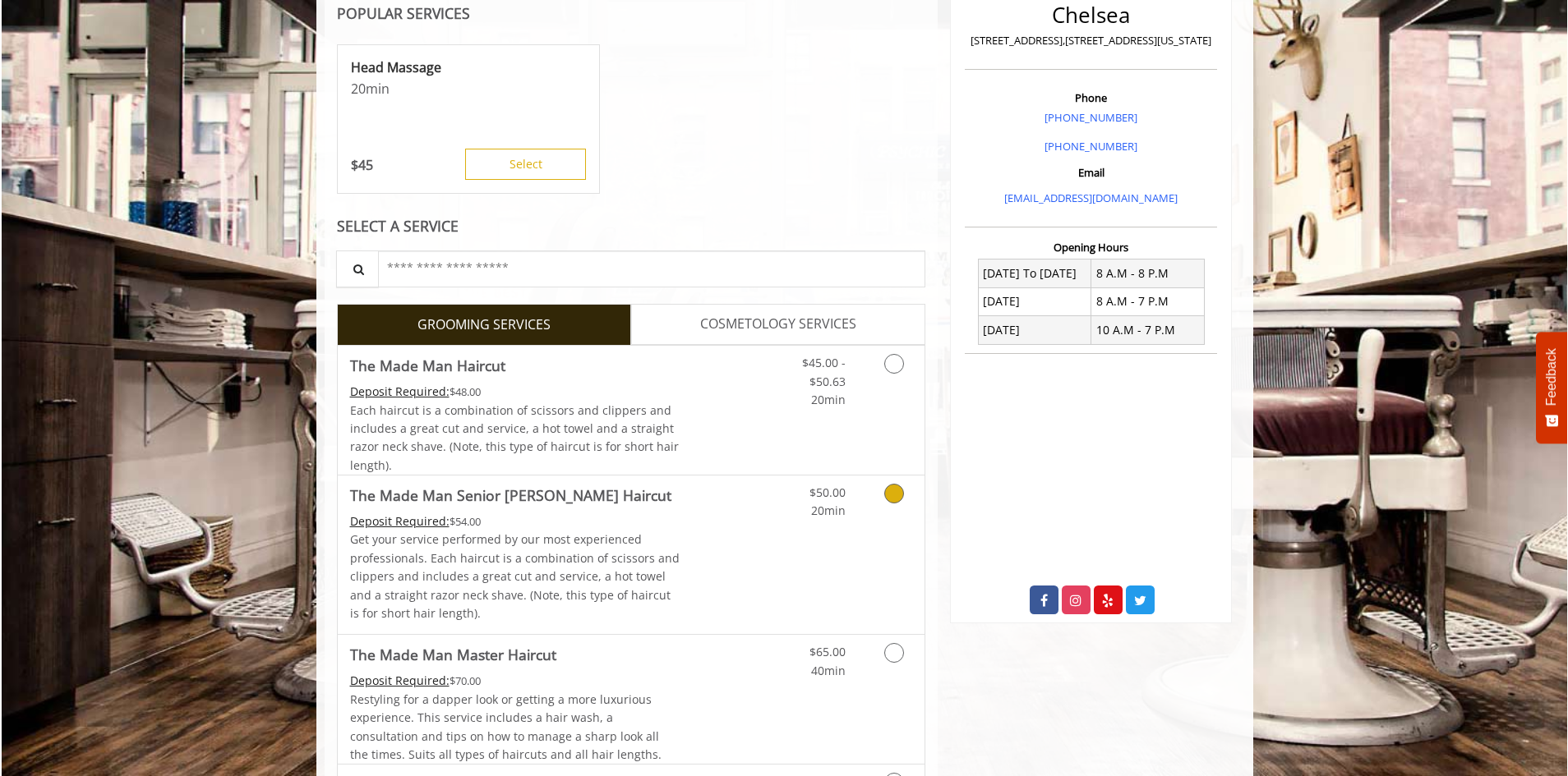
scroll to position [299, 0]
